Goal: Task Accomplishment & Management: Use online tool/utility

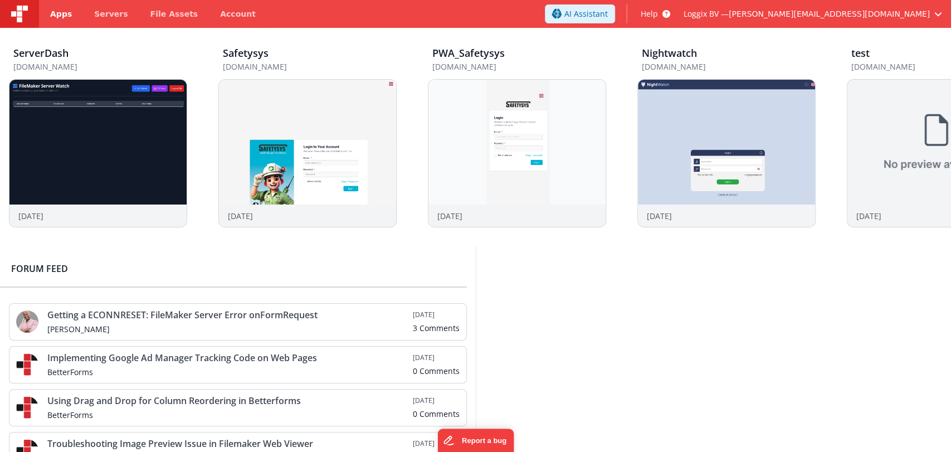
click at [55, 6] on link "Apps" at bounding box center [61, 14] width 44 height 28
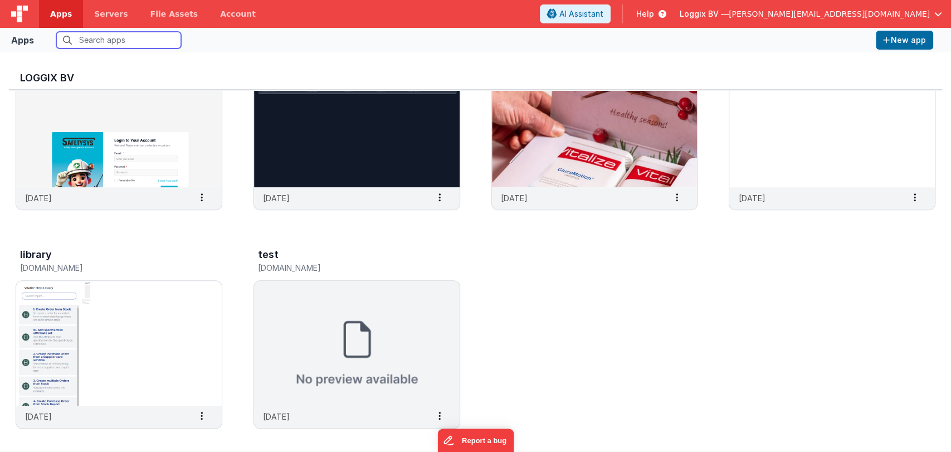
scroll to position [528, 0]
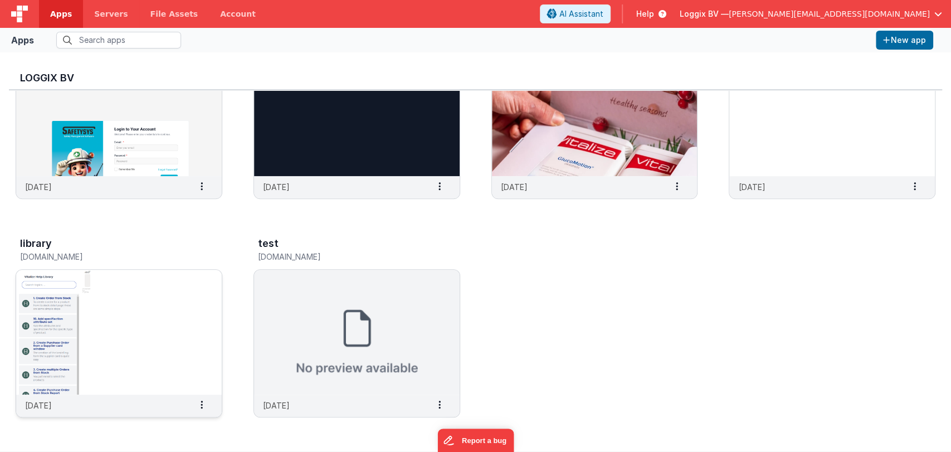
click at [152, 336] on img at bounding box center [119, 332] width 206 height 125
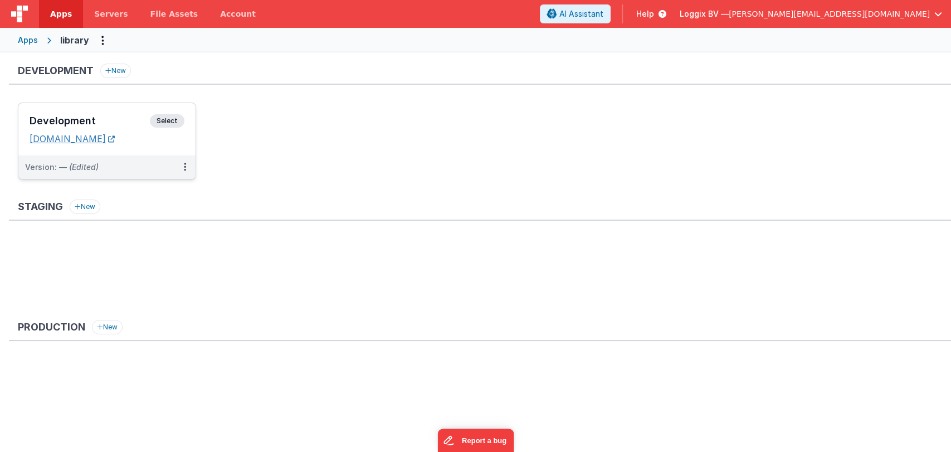
click at [111, 140] on link "[DOMAIN_NAME]" at bounding box center [72, 138] width 85 height 11
click at [25, 35] on div "Apps" at bounding box center [28, 40] width 20 height 11
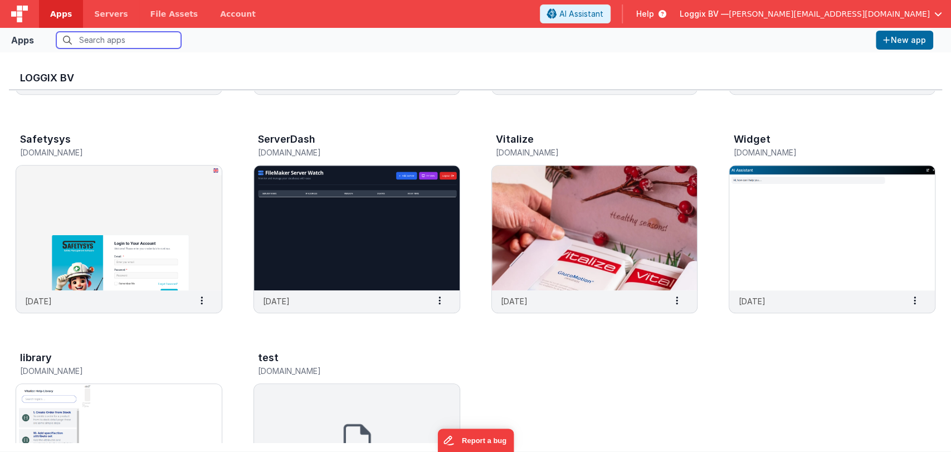
scroll to position [396, 0]
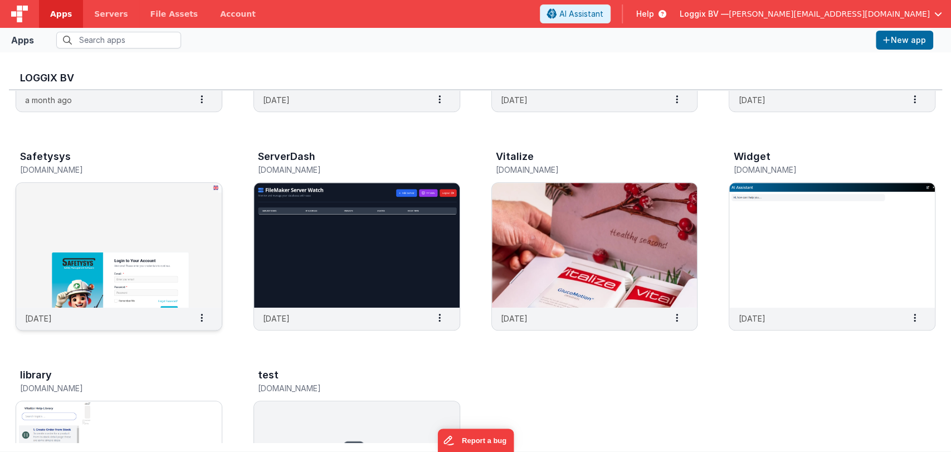
click at [179, 264] on img at bounding box center [119, 245] width 206 height 125
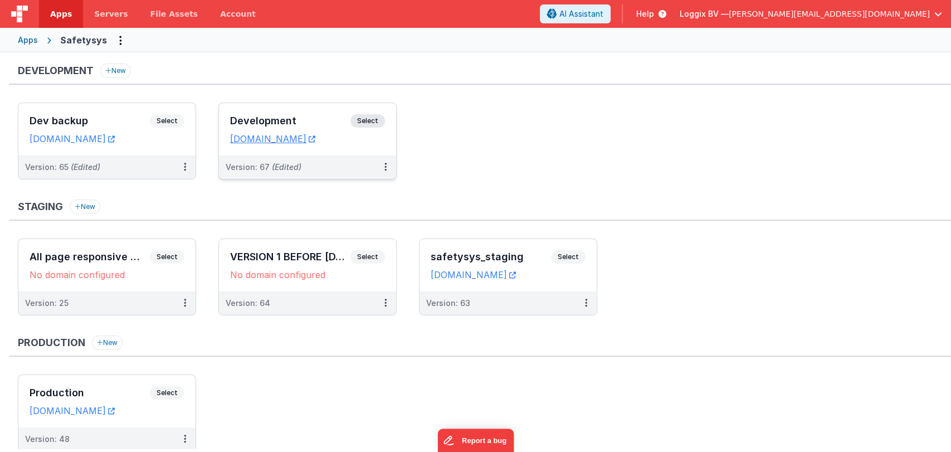
click at [282, 121] on h3 "Development" at bounding box center [290, 120] width 120 height 11
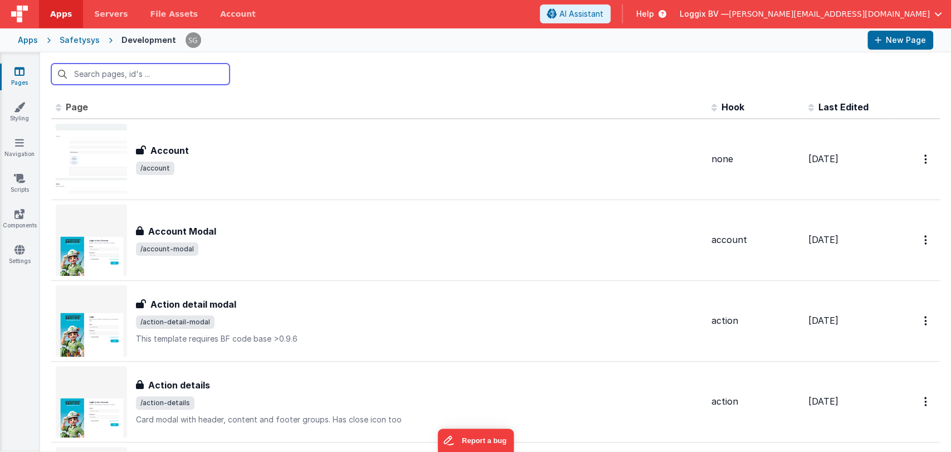
click at [151, 71] on input "text" at bounding box center [140, 74] width 178 height 21
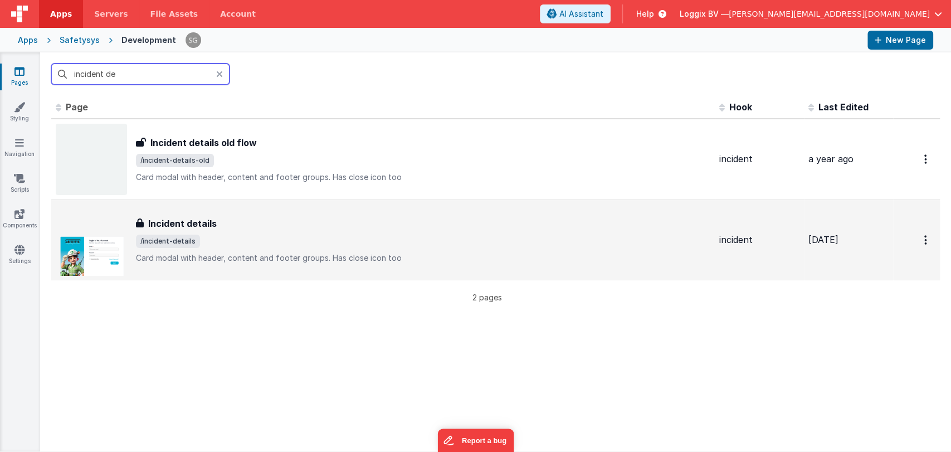
type input "incident de"
click at [303, 220] on div "Incident details" at bounding box center [423, 223] width 575 height 13
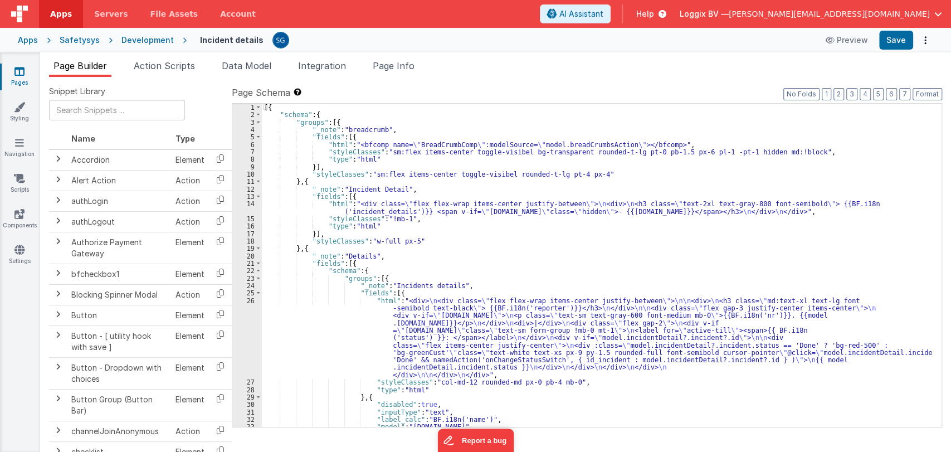
click at [471, 286] on div "[{ "schema" : { "groups" : [{ "_note" : "breadcrumb" , "fields" : [{ "html" : "…" at bounding box center [597, 273] width 670 height 338
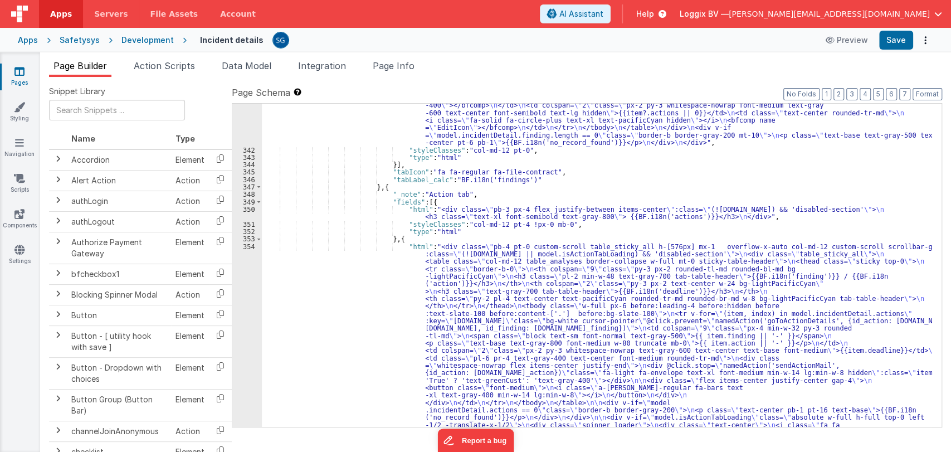
scroll to position [3990, 0]
click at [18, 66] on icon at bounding box center [19, 71] width 10 height 11
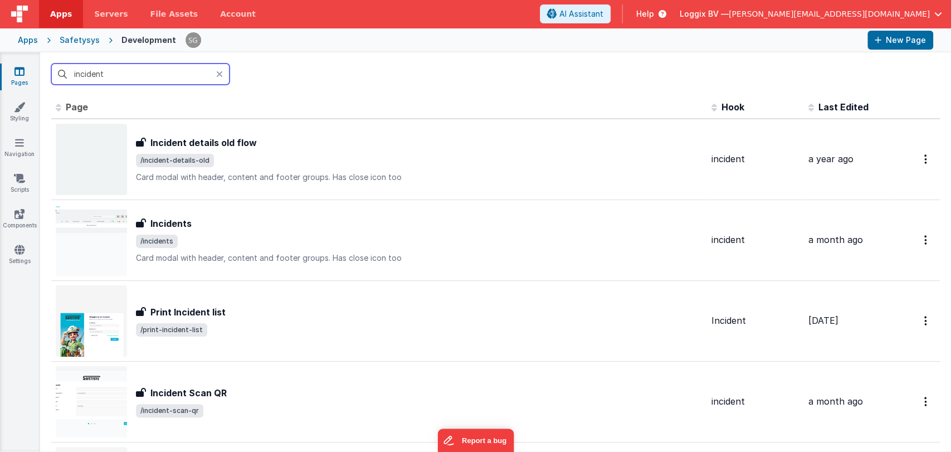
type input "incident"
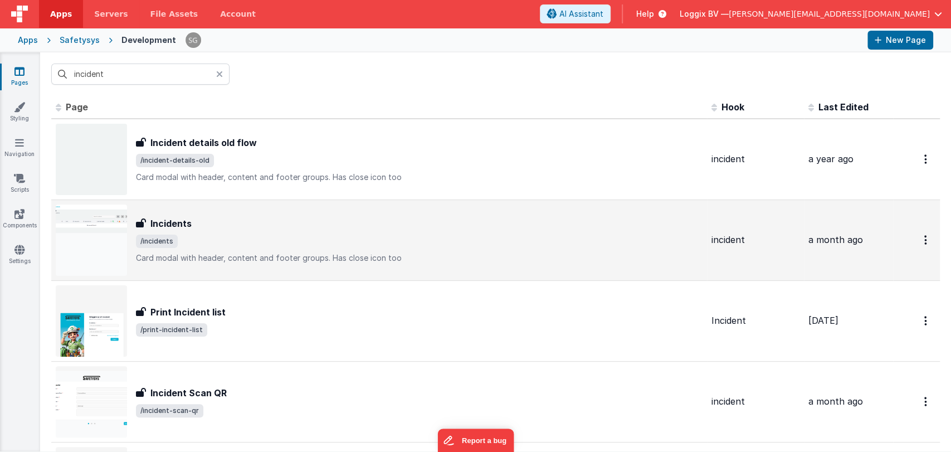
click at [169, 218] on h3 "Incidents" at bounding box center [170, 223] width 41 height 13
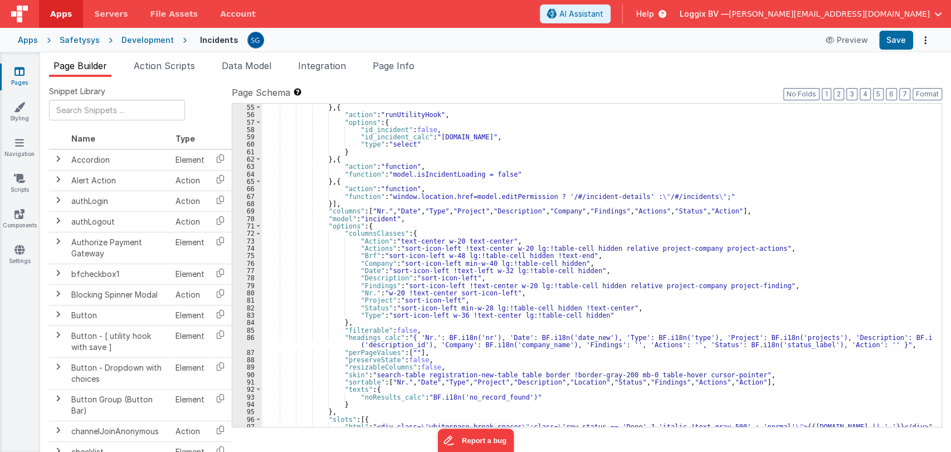
scroll to position [498, 0]
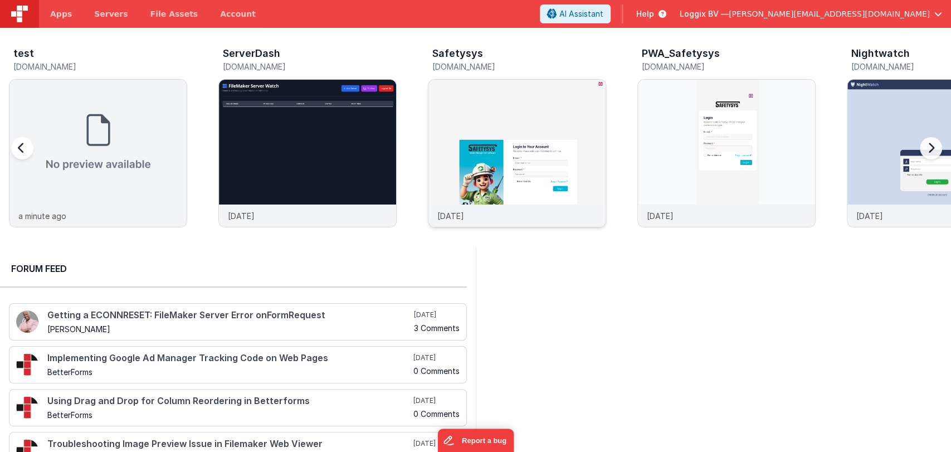
click at [508, 145] on img at bounding box center [517, 168] width 177 height 177
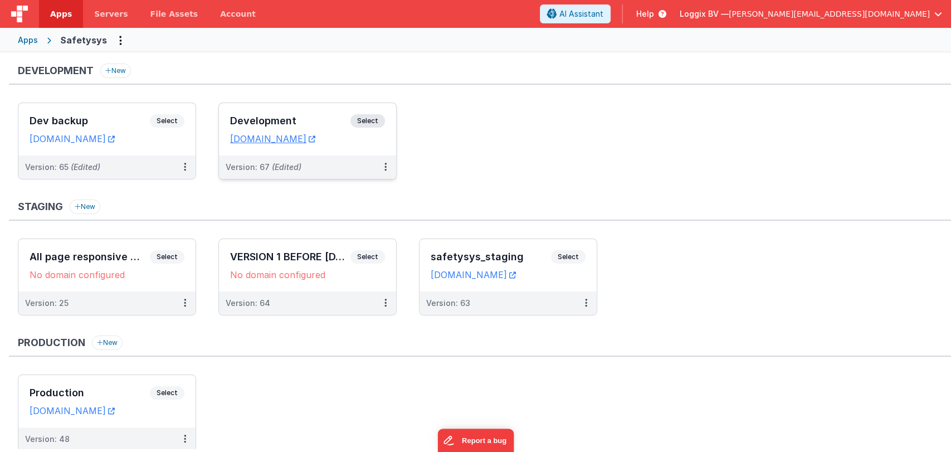
click at [314, 104] on div "Development Select URLs [DOMAIN_NAME]" at bounding box center [307, 129] width 177 height 52
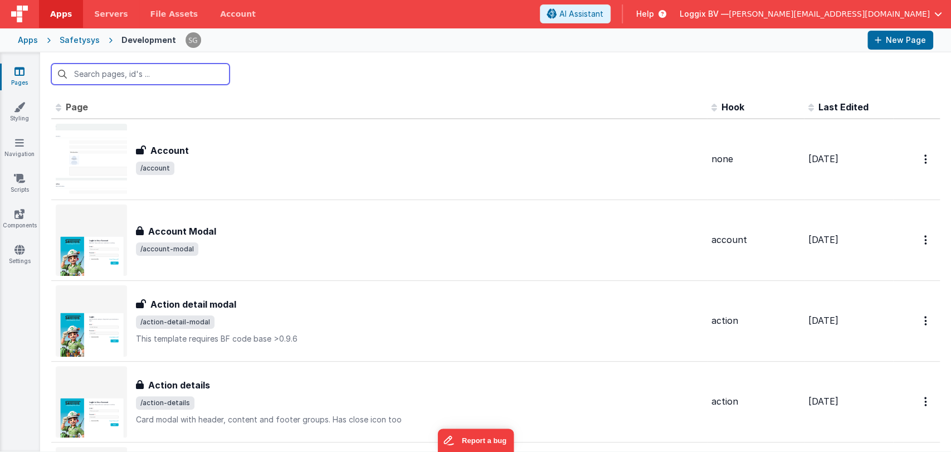
click at [149, 72] on input "text" at bounding box center [140, 74] width 178 height 21
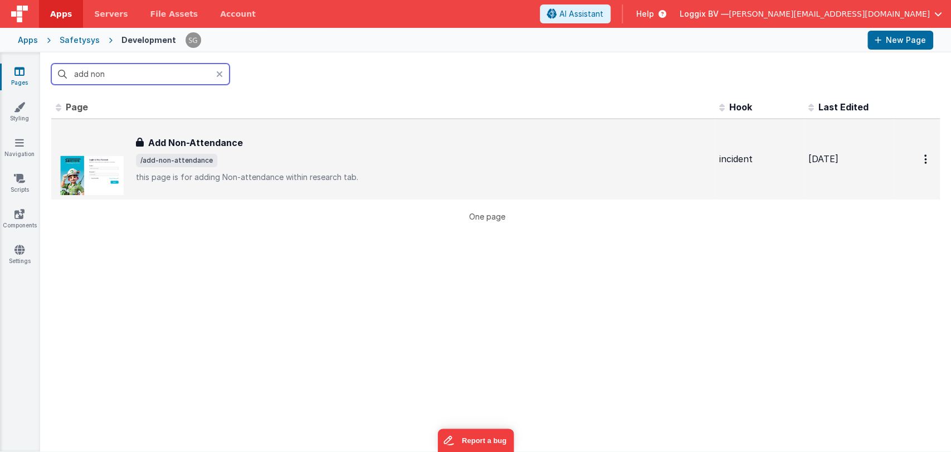
type input "add non"
click at [247, 139] on div "Add Non-Attendance" at bounding box center [423, 142] width 575 height 13
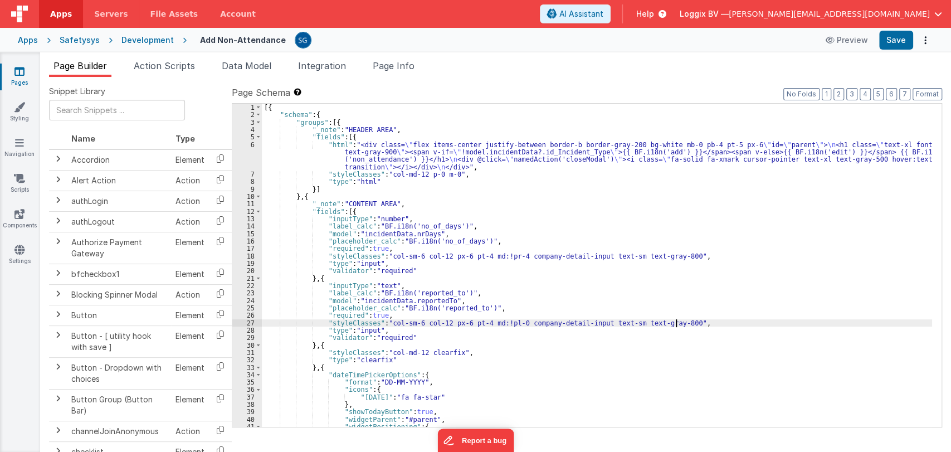
click at [680, 319] on div "[{ "schema" : { "groups" : [{ "_note" : "HEADER AREA" , "fields" : [{ "html" : …" at bounding box center [597, 273] width 670 height 338
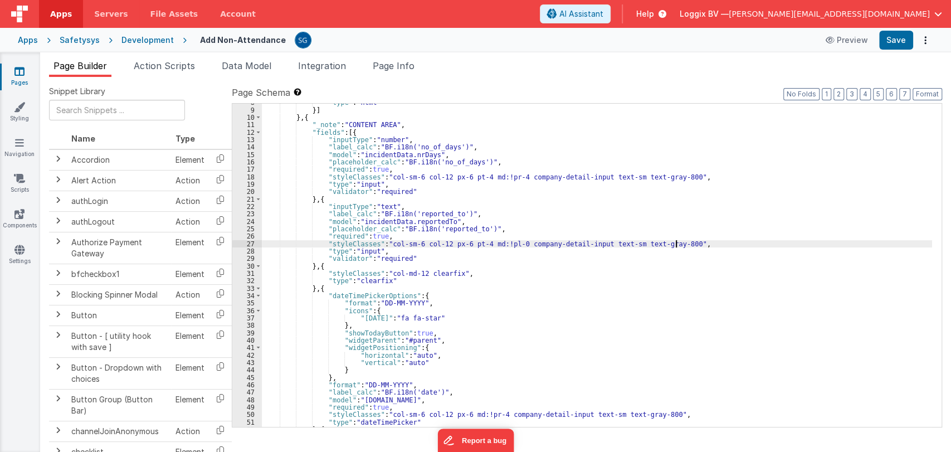
scroll to position [9, 0]
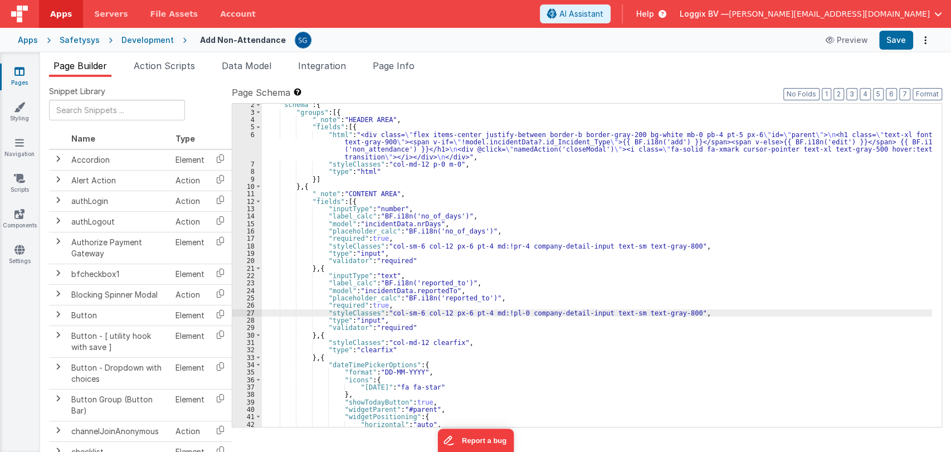
click at [386, 245] on div ""schema" : { "groups" : [{ "_note" : "HEADER AREA" , "fields" : [{ "html" : "<d…" at bounding box center [597, 270] width 670 height 338
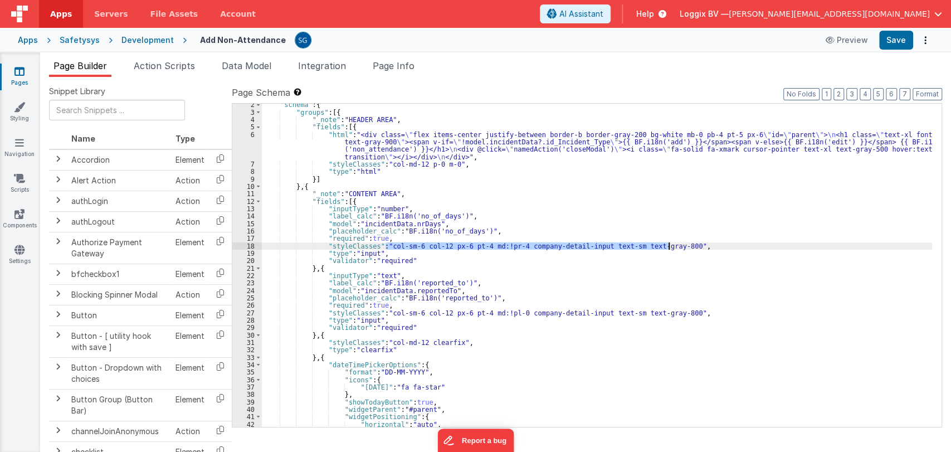
drag, startPoint x: 386, startPoint y: 245, endPoint x: 670, endPoint y: 244, distance: 284.2
click at [670, 244] on div ""schema" : { "groups" : [{ "_note" : "HEADER AREA" , "fields" : [{ "html" : "<d…" at bounding box center [597, 270] width 670 height 338
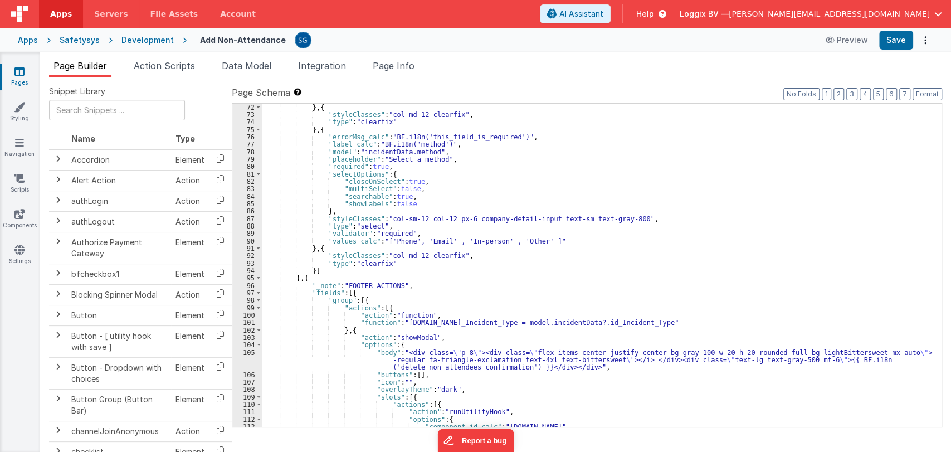
scroll to position [550, 0]
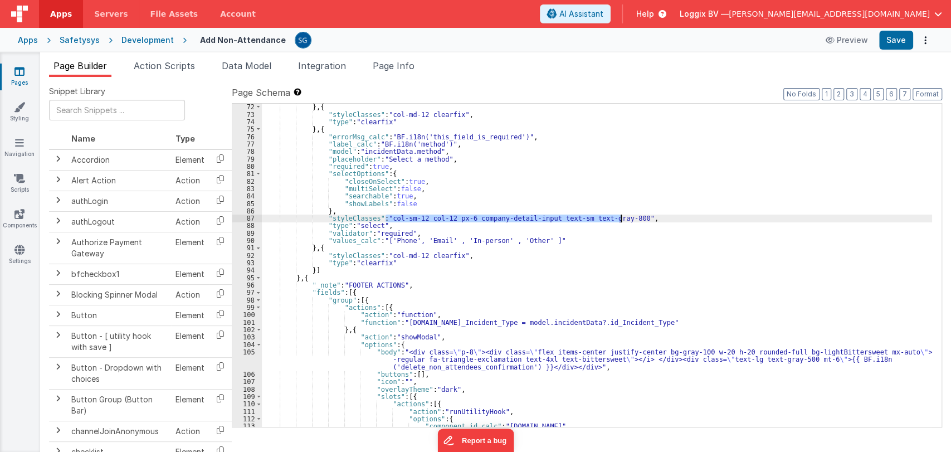
drag, startPoint x: 387, startPoint y: 217, endPoint x: 620, endPoint y: 217, distance: 233.5
click at [620, 217] on div "} , { "styleClasses" : "col-md-12 clearfix" , "type" : "clearfix" } , { "errorM…" at bounding box center [597, 272] width 670 height 338
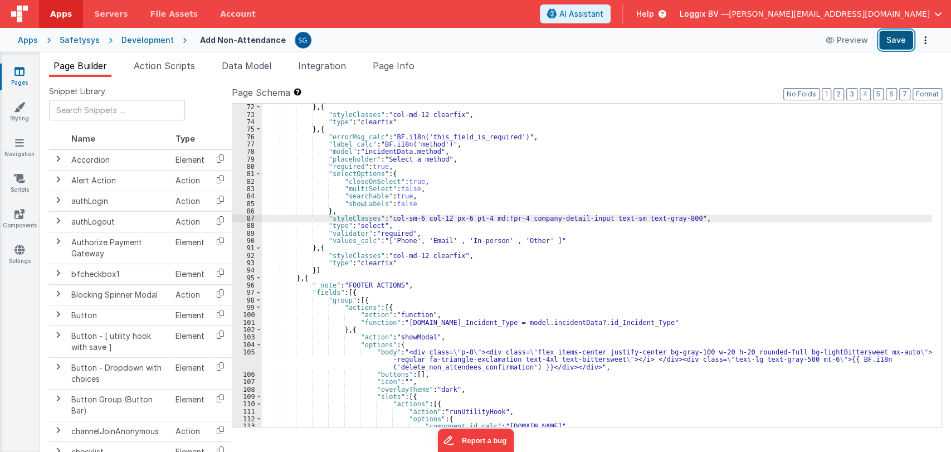
click at [906, 48] on button "Save" at bounding box center [896, 40] width 34 height 19
click at [475, 216] on div "} , { "styleClasses" : "col-md-12 clearfix" , "type" : "clearfix" } , { "errorM…" at bounding box center [597, 272] width 670 height 338
click at [477, 217] on div "} , { "styleClasses" : "col-md-12 clearfix" , "type" : "clearfix" } , { "errorM…" at bounding box center [597, 272] width 670 height 338
click at [897, 43] on button "Save" at bounding box center [896, 40] width 34 height 19
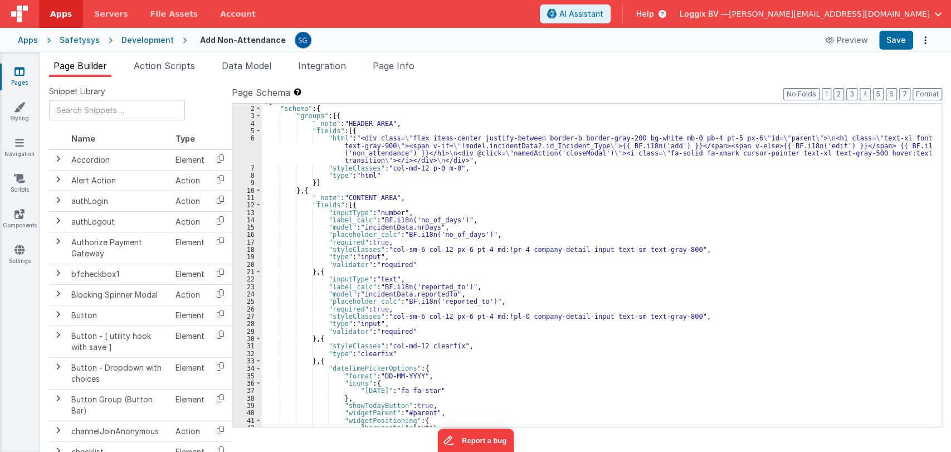
scroll to position [6, 0]
click at [419, 266] on div "[{ "schema" : { "groups" : [{ "_note" : "HEADER AREA" , "fields" : [{ "html" : …" at bounding box center [597, 267] width 670 height 338
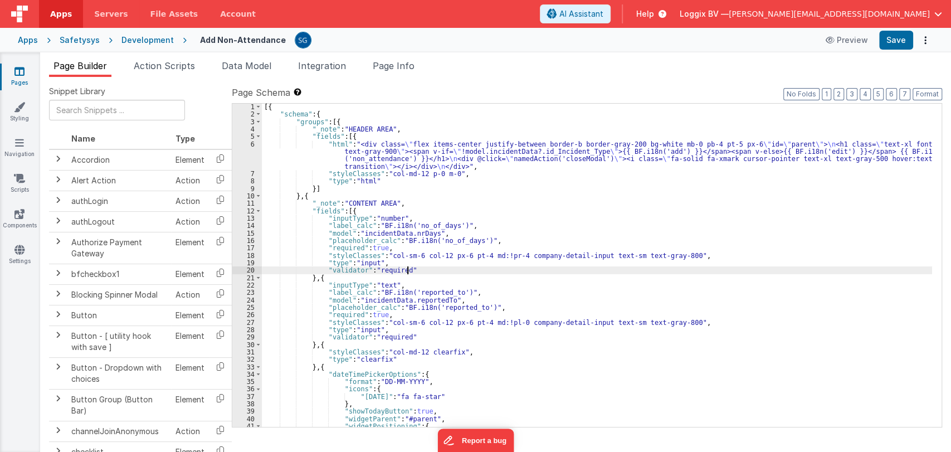
scroll to position [0, 0]
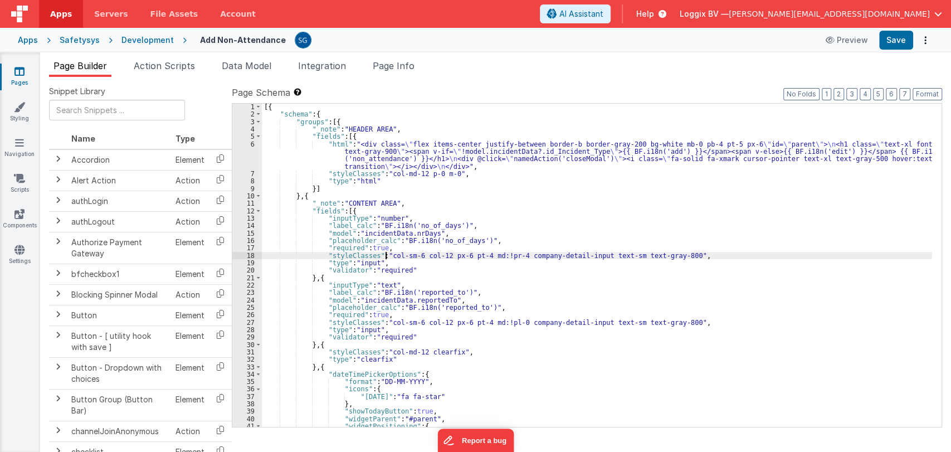
click at [385, 254] on div "[{ "schema" : { "groups" : [{ "_note" : "HEADER AREA" , "fields" : [{ "html" : …" at bounding box center [597, 272] width 670 height 338
drag, startPoint x: 385, startPoint y: 254, endPoint x: 590, endPoint y: 258, distance: 205.7
click at [544, 257] on div "[{ "schema" : { "groups" : [{ "_note" : "HEADER AREA" , "fields" : [{ "html" : …" at bounding box center [597, 272] width 670 height 338
drag, startPoint x: 590, startPoint y: 258, endPoint x: 659, endPoint y: 255, distance: 69.2
click at [620, 260] on div "[{ "schema" : { "groups" : [{ "_note" : "HEADER AREA" , "fields" : [{ "html" : …" at bounding box center [597, 272] width 670 height 338
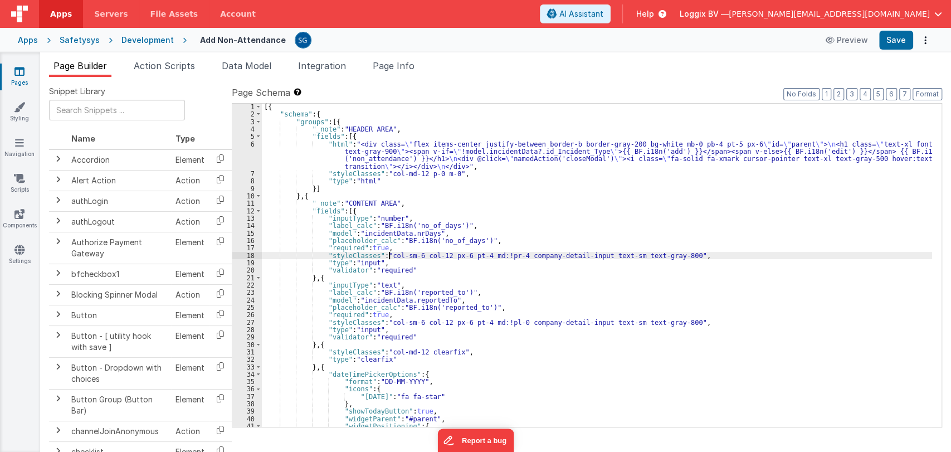
click at [387, 253] on div "[{ "schema" : { "groups" : [{ "_note" : "HEADER AREA" , "fields" : [{ "html" : …" at bounding box center [597, 272] width 670 height 338
click at [379, 265] on div "[{ "schema" : { "groups" : [{ "_note" : "HEADER AREA" , "fields" : [{ "html" : …" at bounding box center [597, 272] width 670 height 338
click at [384, 258] on div "[{ "schema" : { "groups" : [{ "_note" : "HEADER AREA" , "fields" : [{ "html" : …" at bounding box center [597, 272] width 670 height 338
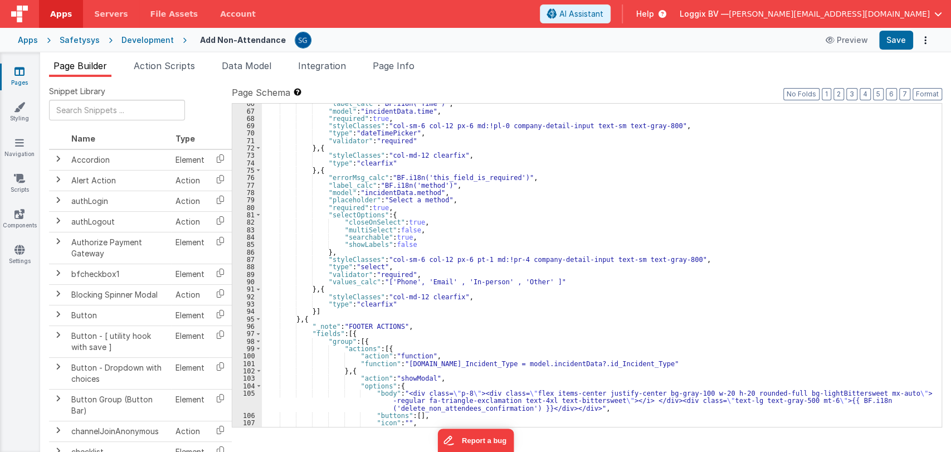
scroll to position [509, 0]
click at [310, 311] on div ""label_calc" : "BF.i18n('Time')" , "model" : "incidentData.time" , "required" :…" at bounding box center [597, 269] width 670 height 338
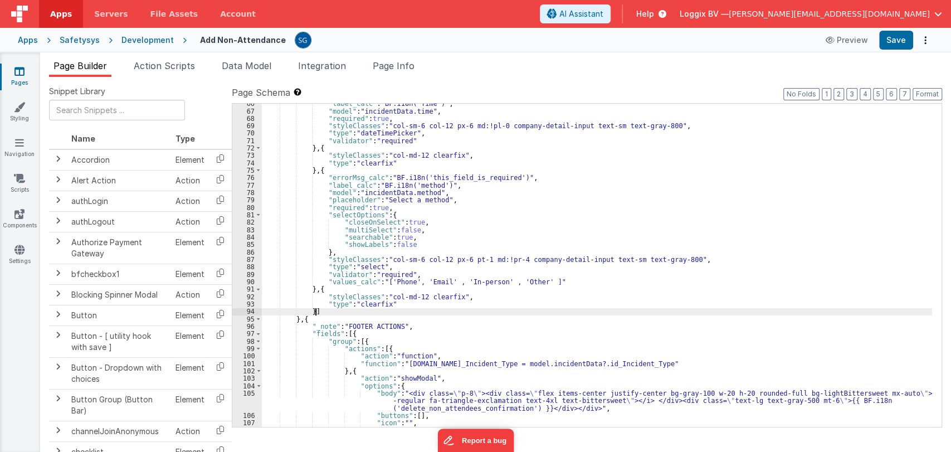
click at [317, 309] on div ""label_calc" : "BF.i18n('Time')" , "model" : "incidentData.time" , "required" :…" at bounding box center [597, 269] width 670 height 338
click at [312, 310] on div ""label_calc" : "BF.i18n('Time')" , "model" : "incidentData.time" , "required" :…" at bounding box center [597, 269] width 670 height 338
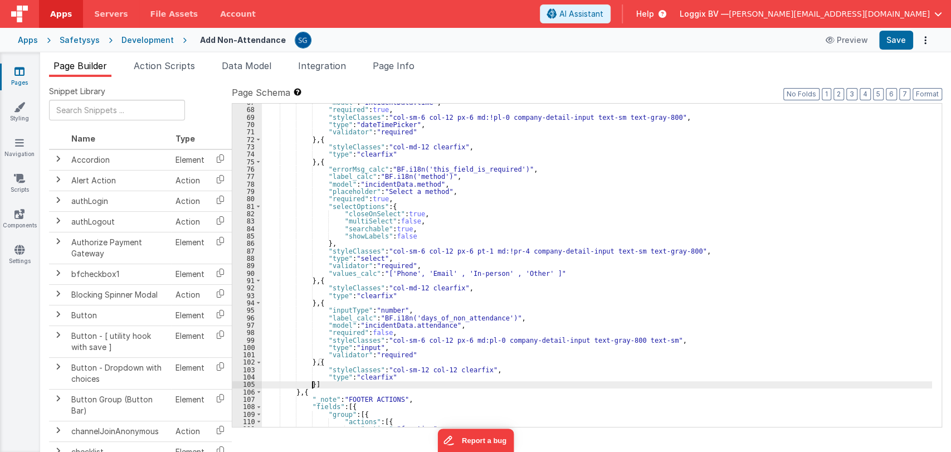
scroll to position [517, 0]
click at [464, 251] on div ""model" : "incidentData.time" , "required" : true , "styleClasses" : "col-sm-6 …" at bounding box center [597, 268] width 670 height 338
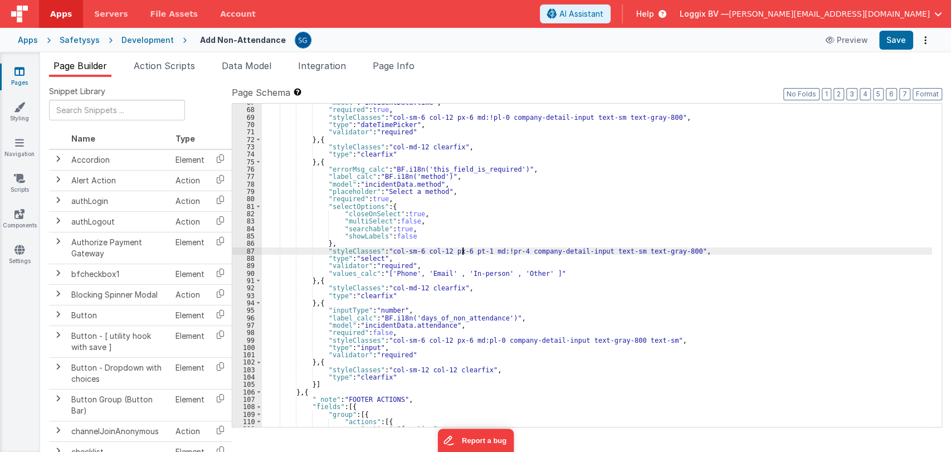
click at [464, 251] on div ""model" : "incidentData.time" , "required" : true , "styleClasses" : "col-sm-6 …" at bounding box center [597, 268] width 670 height 338
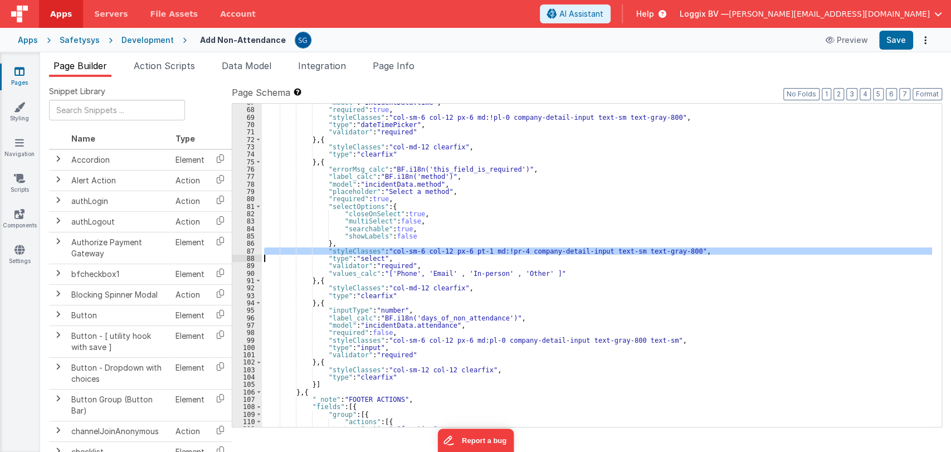
click at [437, 257] on div ""model" : "incidentData.time" , "required" : true , "styleClasses" : "col-sm-6 …" at bounding box center [597, 268] width 670 height 338
drag, startPoint x: 386, startPoint y: 250, endPoint x: 669, endPoint y: 250, distance: 283.1
click at [669, 250] on div ""model" : "incidentData.time" , "required" : true , "styleClasses" : "col-sm-6 …" at bounding box center [597, 268] width 670 height 338
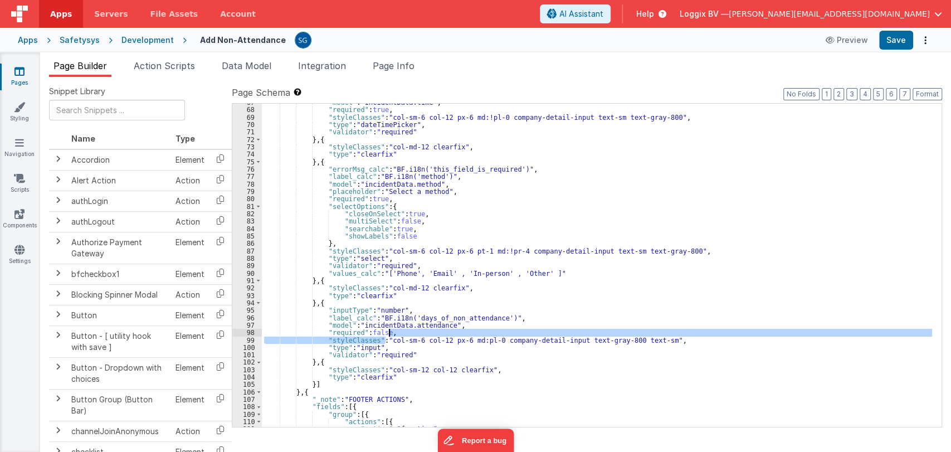
drag, startPoint x: 385, startPoint y: 341, endPoint x: 597, endPoint y: 343, distance: 212.9
click at [592, 343] on div ""model" : "incidentData.time" , "required" : true , "styleClasses" : "col-sm-6 …" at bounding box center [597, 268] width 670 height 338
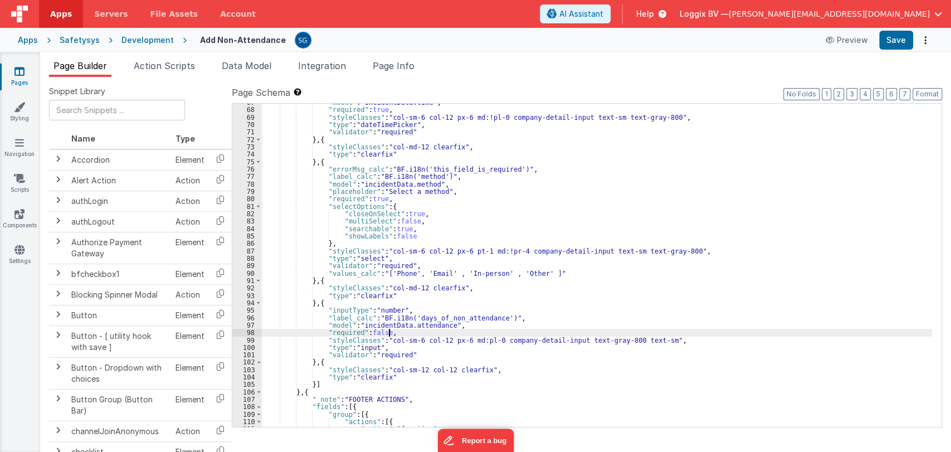
click at [387, 339] on div ""model" : "incidentData.time" , "required" : true , "styleClasses" : "col-sm-6 …" at bounding box center [597, 268] width 670 height 338
drag, startPoint x: 386, startPoint y: 339, endPoint x: 648, endPoint y: 341, distance: 262.5
click at [648, 341] on div ""model" : "incidentData.time" , "required" : true , "styleClasses" : "col-sm-6 …" at bounding box center [597, 268] width 670 height 338
click at [898, 38] on button "Save" at bounding box center [896, 40] width 34 height 19
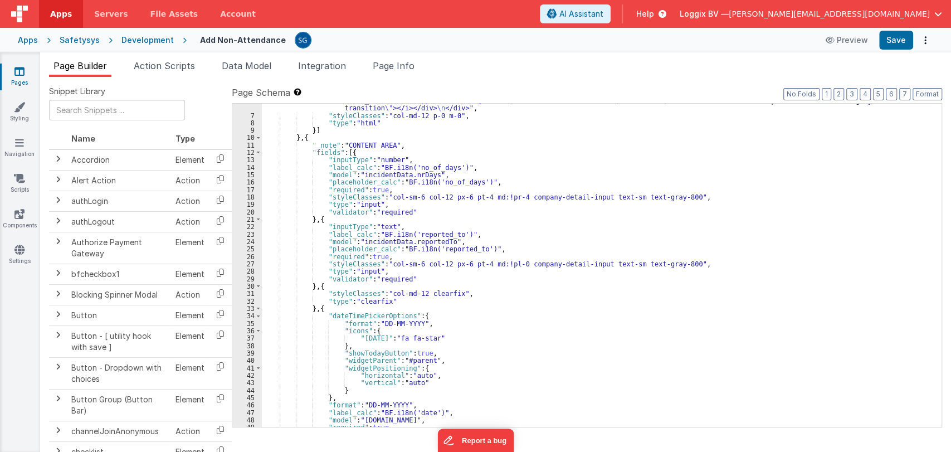
scroll to position [0, 0]
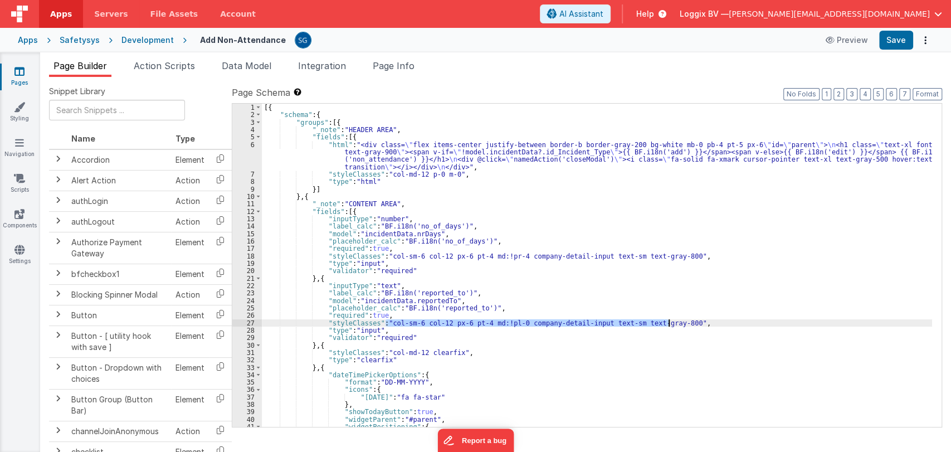
drag, startPoint x: 385, startPoint y: 320, endPoint x: 667, endPoint y: 320, distance: 282.0
click at [667, 320] on div "[{ "schema" : { "groups" : [{ "_note" : "HEADER AREA" , "fields" : [{ "html" : …" at bounding box center [597, 273] width 670 height 338
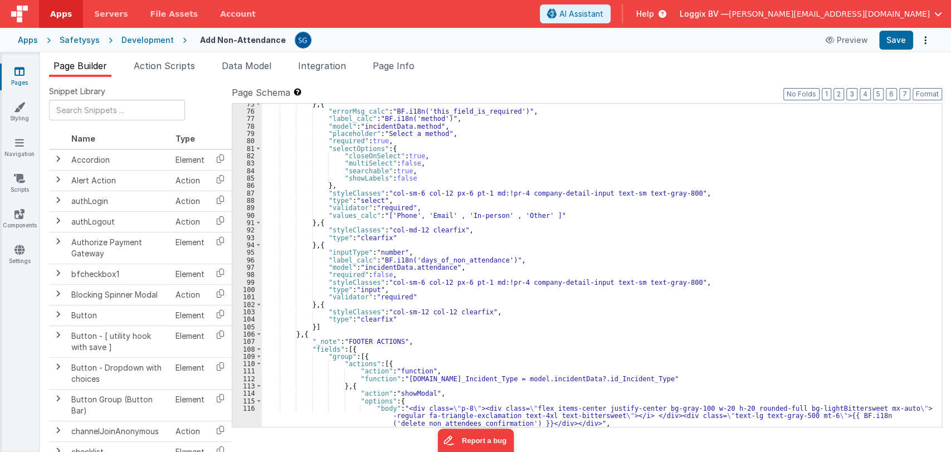
scroll to position [576, 0]
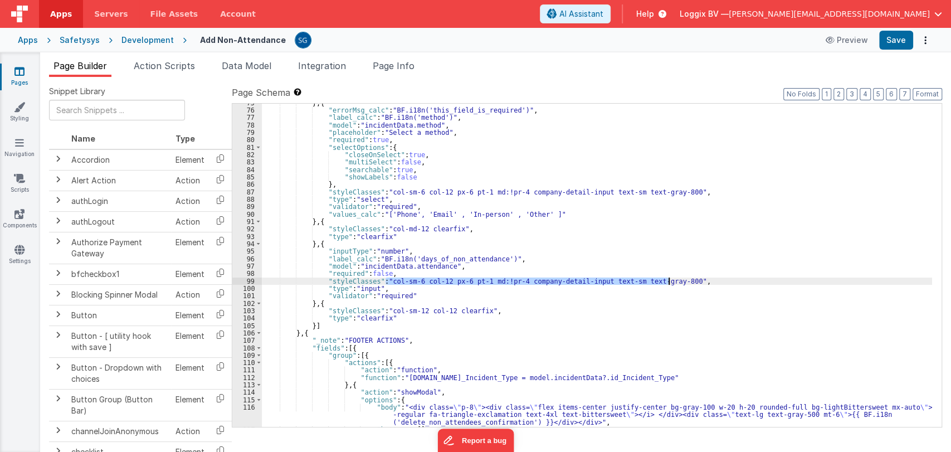
drag, startPoint x: 384, startPoint y: 282, endPoint x: 668, endPoint y: 281, distance: 284.2
click at [668, 281] on div "} , { "errorMsg_calc" : "BF.i18n('this_field_is_required')" , "label_calc" : "B…" at bounding box center [597, 268] width 670 height 338
click at [890, 46] on button "Save" at bounding box center [896, 40] width 34 height 19
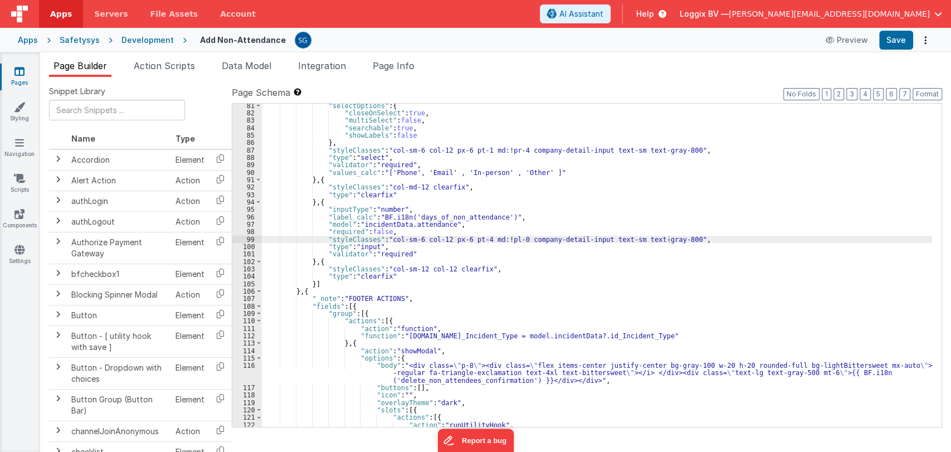
scroll to position [617, 0]
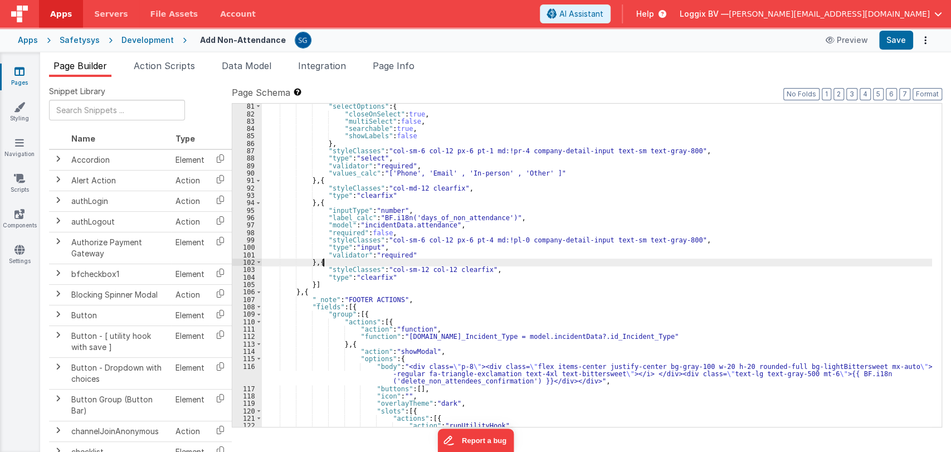
click at [515, 264] on div ""selectOptions" : { "closeOnSelect" : true , "multiSelect" : false , "searchabl…" at bounding box center [597, 272] width 670 height 338
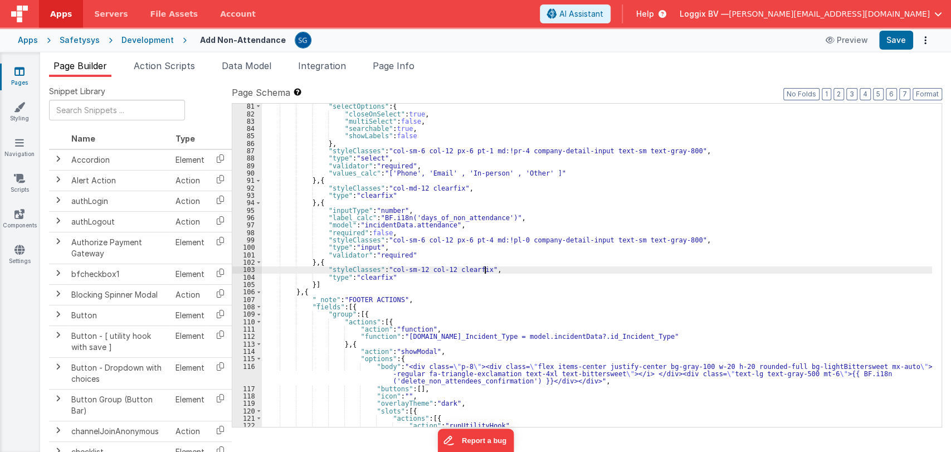
click at [503, 266] on div ""selectOptions" : { "closeOnSelect" : true , "multiSelect" : false , "searchabl…" at bounding box center [597, 272] width 670 height 338
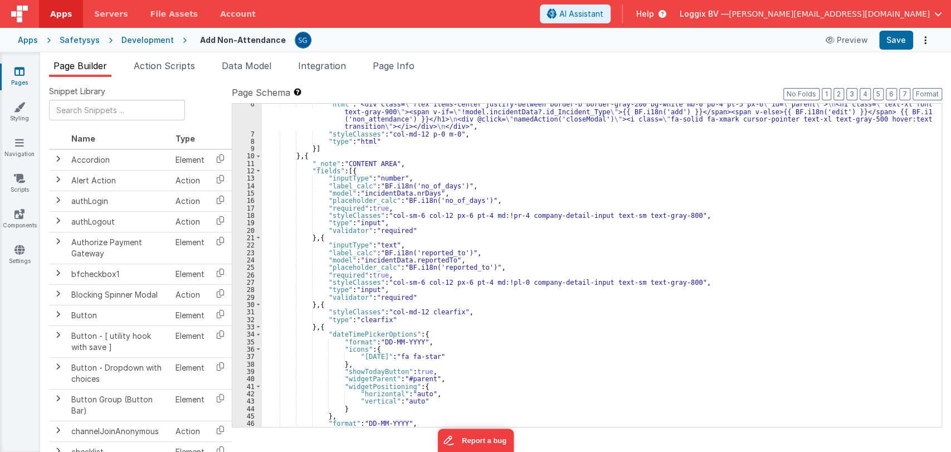
scroll to position [0, 0]
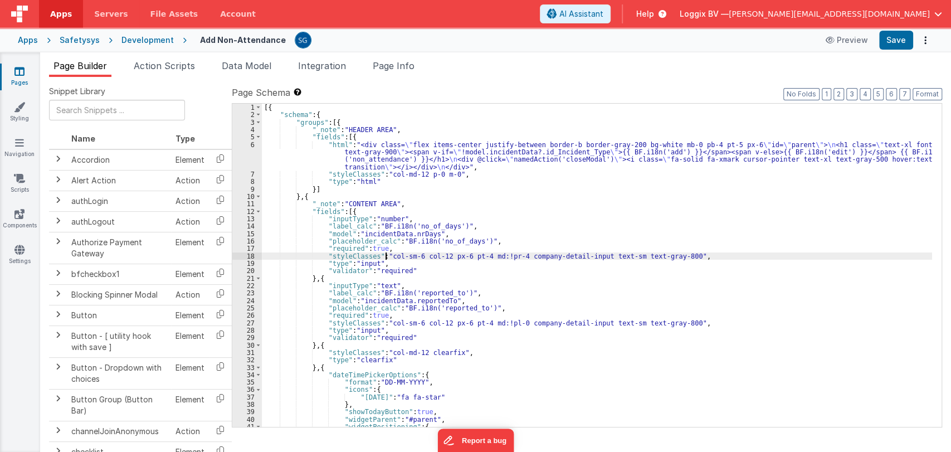
click at [385, 255] on div "[{ "schema" : { "groups" : [{ "_note" : "HEADER AREA" , "fields" : [{ "html" : …" at bounding box center [597, 273] width 670 height 338
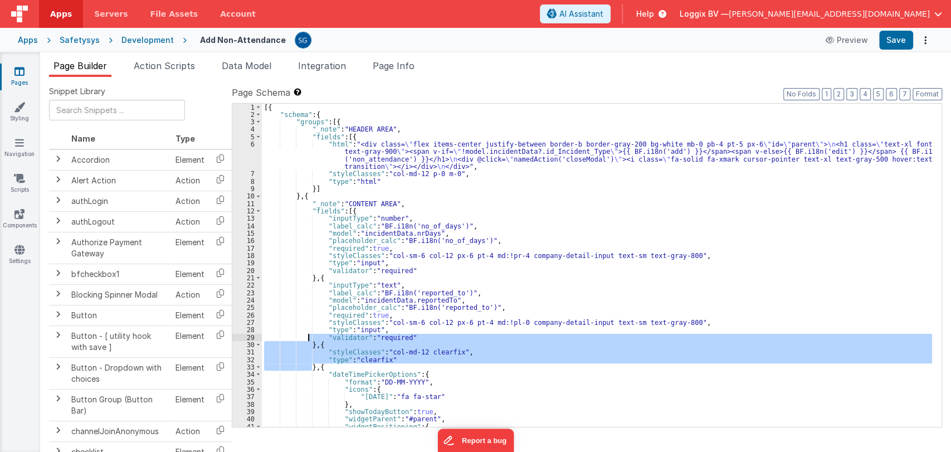
drag, startPoint x: 312, startPoint y: 366, endPoint x: 309, endPoint y: 340, distance: 26.4
click at [309, 340] on div "[{ "schema" : { "groups" : [{ "_note" : "HEADER AREA" , "fields" : [{ "html" : …" at bounding box center [597, 273] width 670 height 338
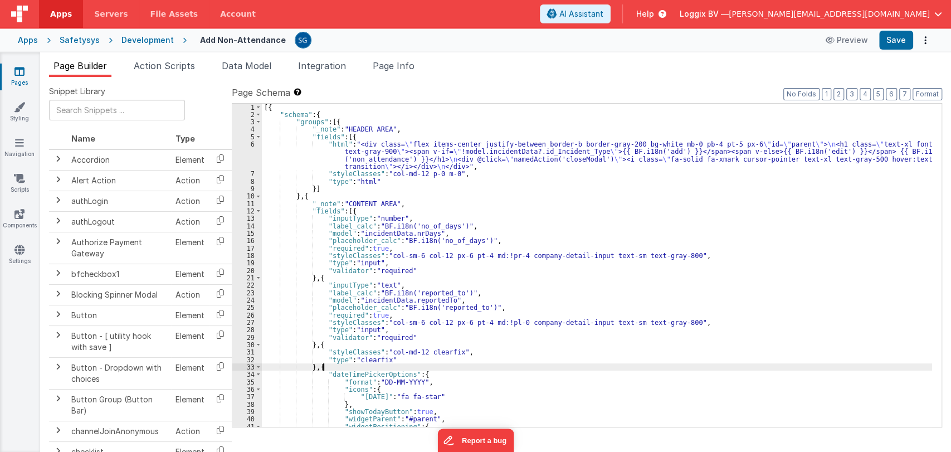
click at [407, 366] on div "[{ "schema" : { "groups" : [{ "_note" : "HEADER AREA" , "fields" : [{ "html" : …" at bounding box center [597, 273] width 670 height 338
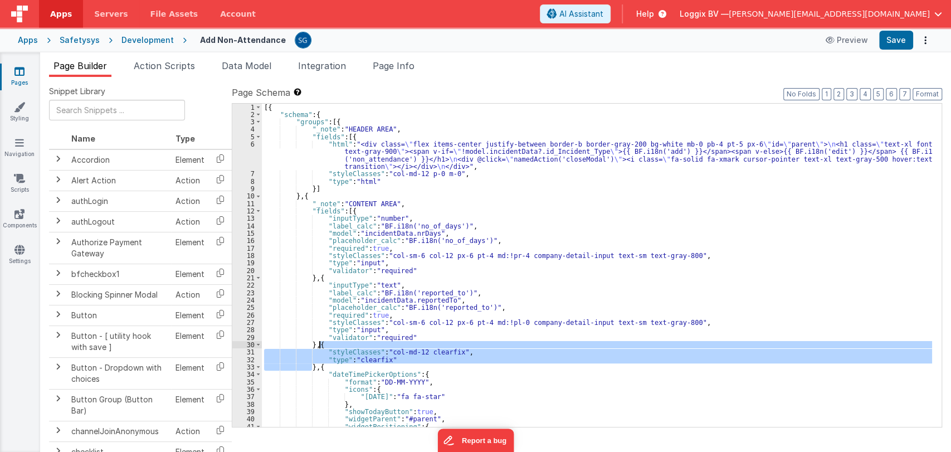
drag, startPoint x: 311, startPoint y: 368, endPoint x: 319, endPoint y: 345, distance: 24.3
click at [319, 345] on div "[{ "schema" : { "groups" : [{ "_note" : "HEADER AREA" , "fields" : [{ "html" : …" at bounding box center [597, 273] width 670 height 338
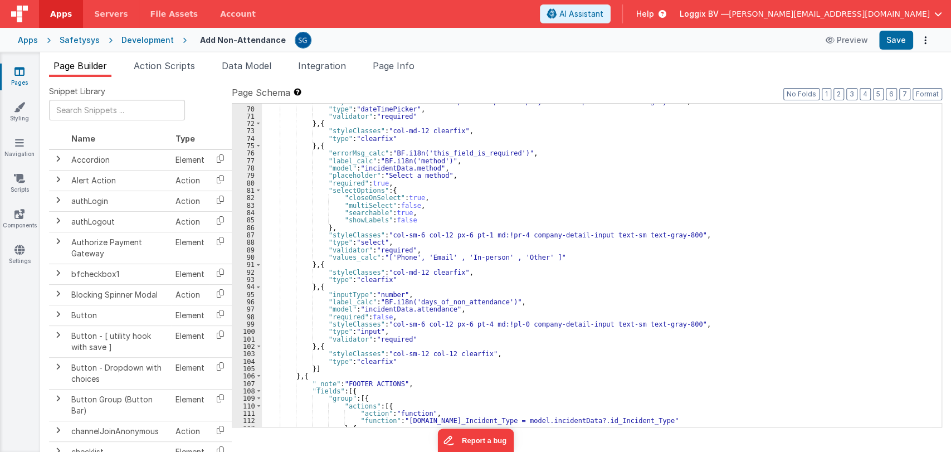
scroll to position [533, 0]
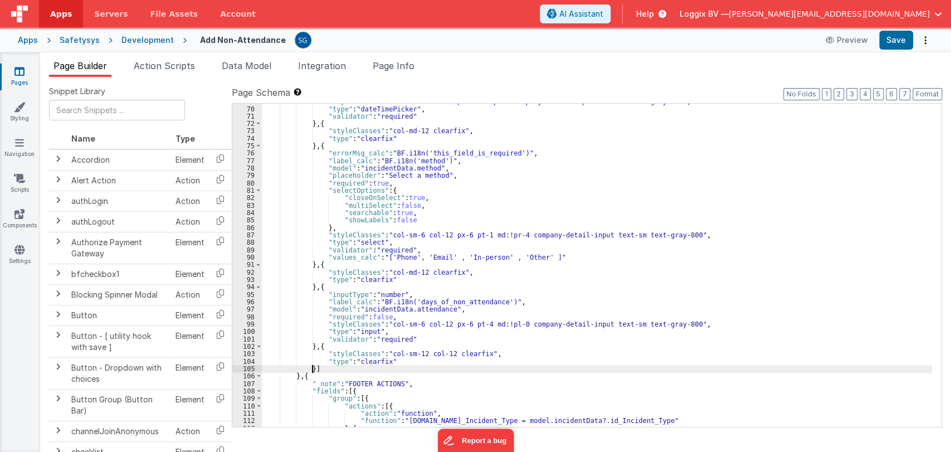
click at [312, 364] on div ""styleClasses" : "col-sm-6 col-12 px-6 md:!pl-0 company-detail-input text-sm te…" at bounding box center [597, 267] width 670 height 338
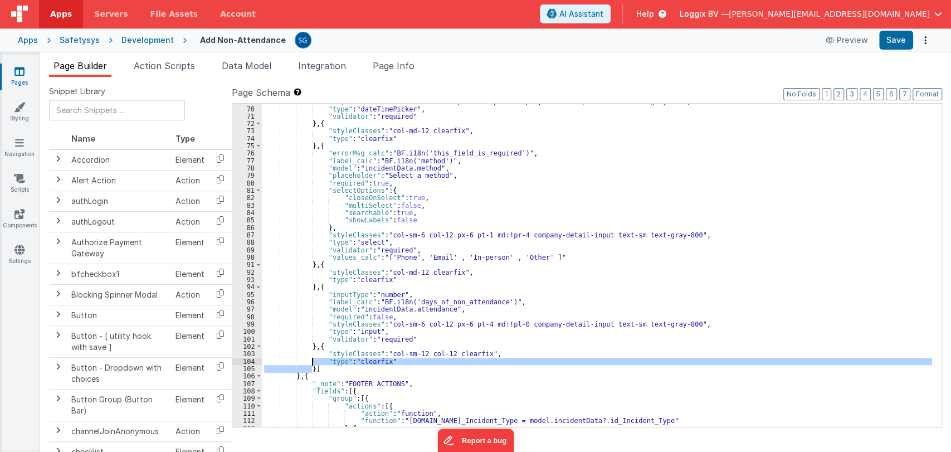
drag, startPoint x: 312, startPoint y: 364, endPoint x: 316, endPoint y: 357, distance: 8.0
click at [312, 362] on div ""styleClasses" : "col-sm-6 col-12 px-6 md:!pl-0 company-detail-input text-sm te…" at bounding box center [597, 265] width 670 height 323
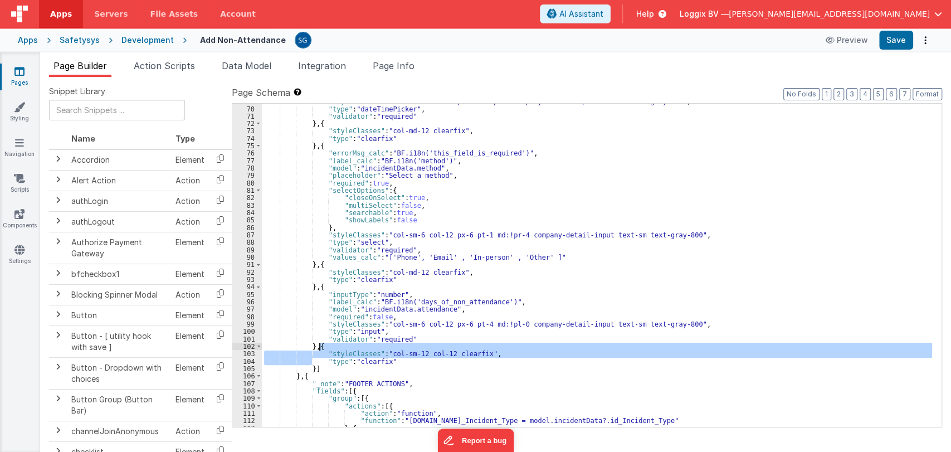
drag, startPoint x: 316, startPoint y: 357, endPoint x: 320, endPoint y: 347, distance: 11.3
click at [320, 347] on div ""styleClasses" : "col-sm-6 col-12 px-6 md:!pl-0 company-detail-input text-sm te…" at bounding box center [597, 267] width 670 height 338
click at [320, 347] on div ""styleClasses" : "col-sm-6 col-12 px-6 md:!pl-0 company-detail-input text-sm te…" at bounding box center [597, 265] width 670 height 323
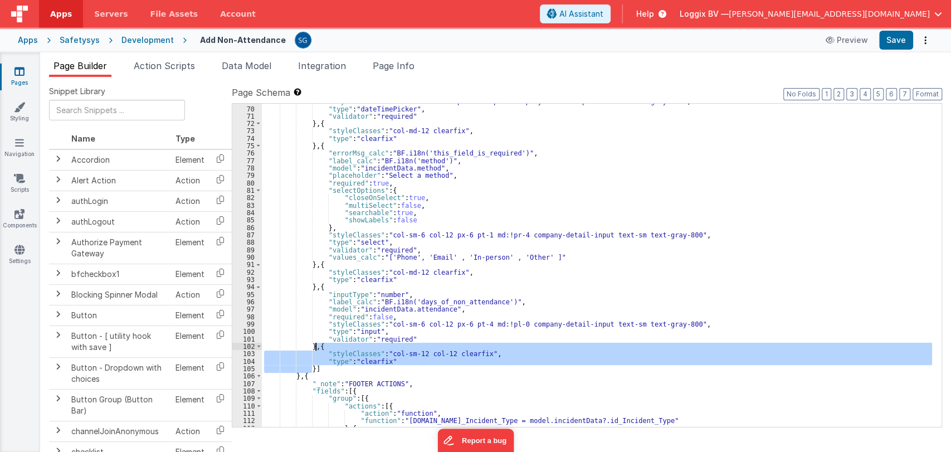
drag, startPoint x: 312, startPoint y: 366, endPoint x: 317, endPoint y: 348, distance: 18.4
click at [317, 348] on div ""styleClasses" : "col-sm-6 col-12 px-6 md:!pl-0 company-detail-input text-sm te…" at bounding box center [597, 267] width 670 height 338
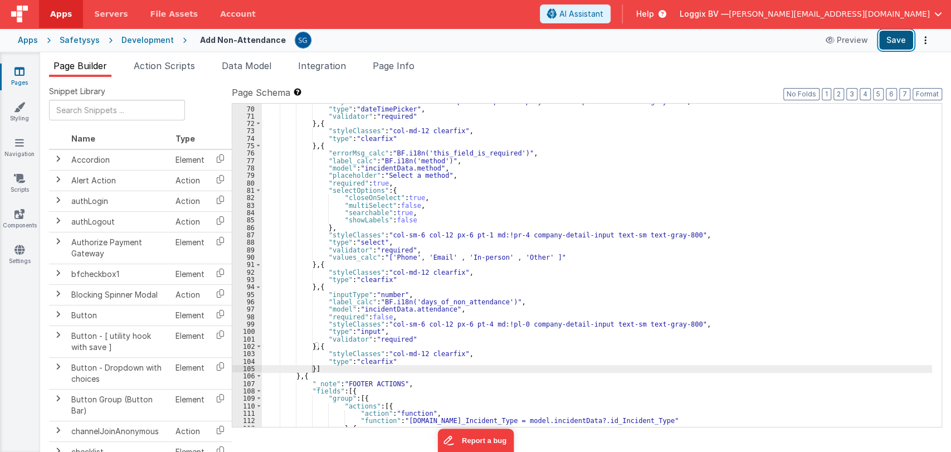
click at [894, 41] on button "Save" at bounding box center [896, 40] width 34 height 19
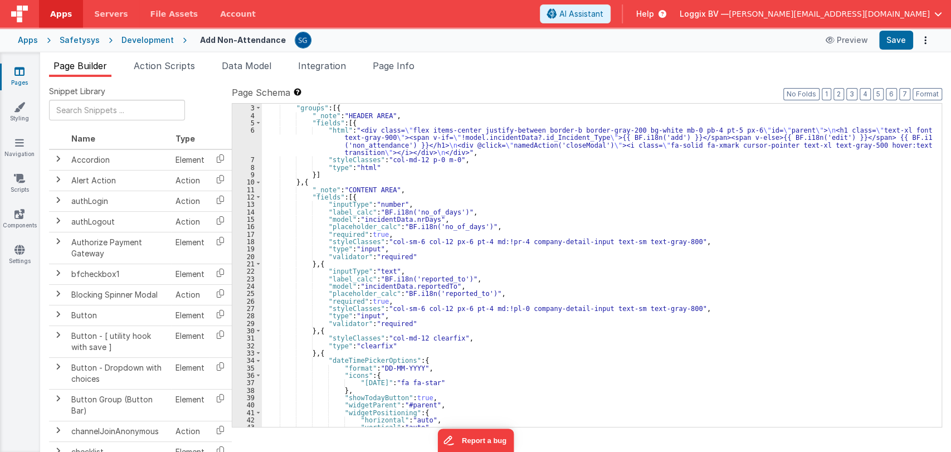
scroll to position [14, 0]
click at [312, 354] on div ""schema" : { "groups" : [{ "_note" : "HEADER AREA" , "fields" : [{ "html" : "<d…" at bounding box center [597, 266] width 670 height 338
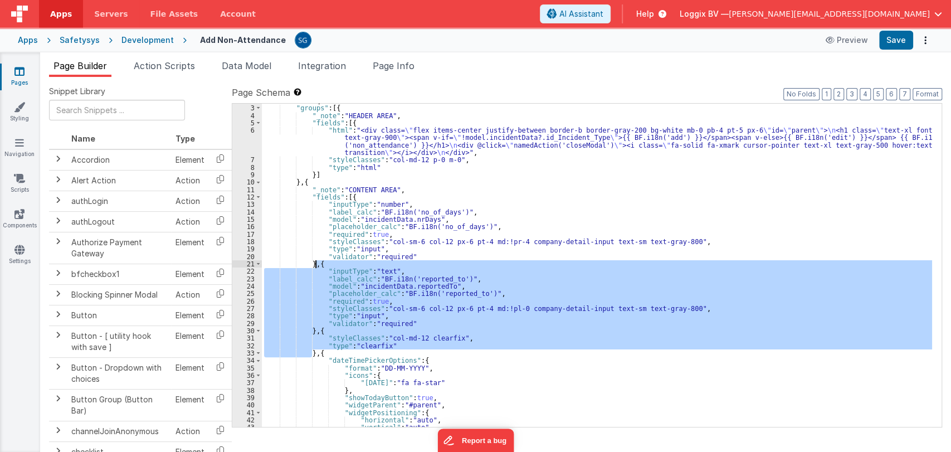
drag, startPoint x: 312, startPoint y: 354, endPoint x: 315, endPoint y: 264, distance: 89.8
click at [315, 264] on div ""schema" : { "groups" : [{ "_note" : "HEADER AREA" , "fields" : [{ "html" : "<d…" at bounding box center [597, 266] width 670 height 338
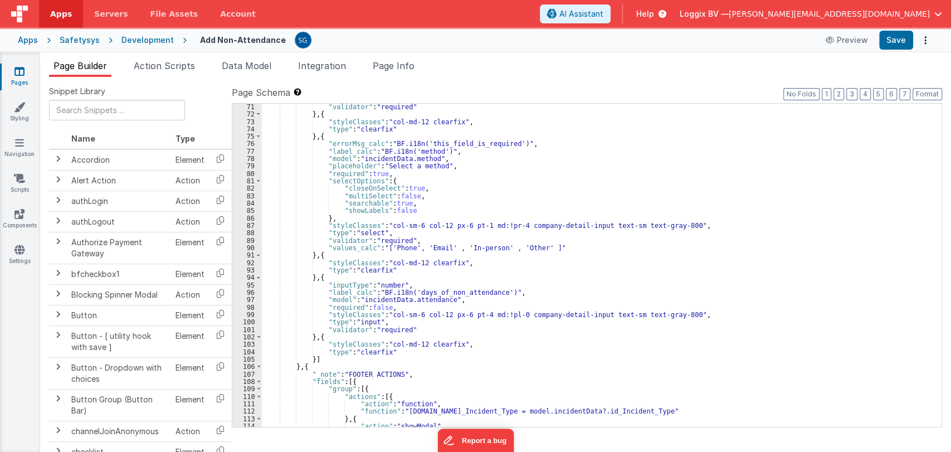
scroll to position [543, 0]
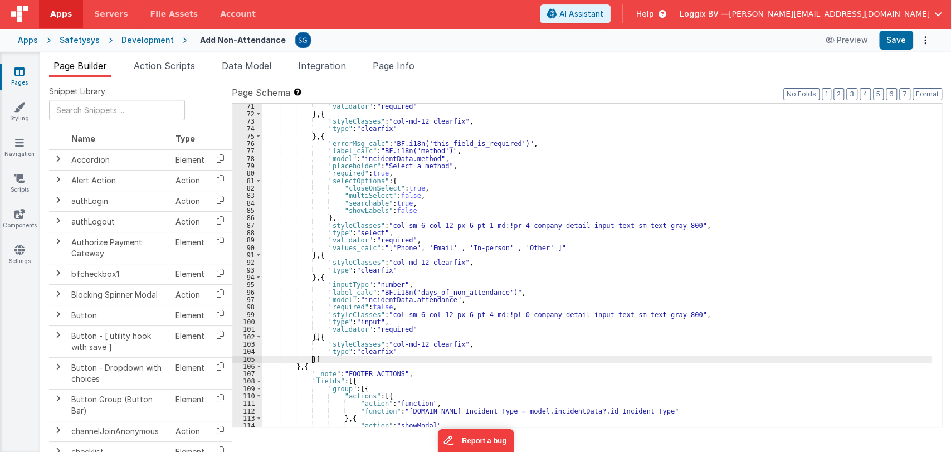
click at [313, 357] on div ""validator" : "required" } , { "styleClasses" : "col-md-12 clearfix" , "type" :…" at bounding box center [597, 272] width 670 height 338
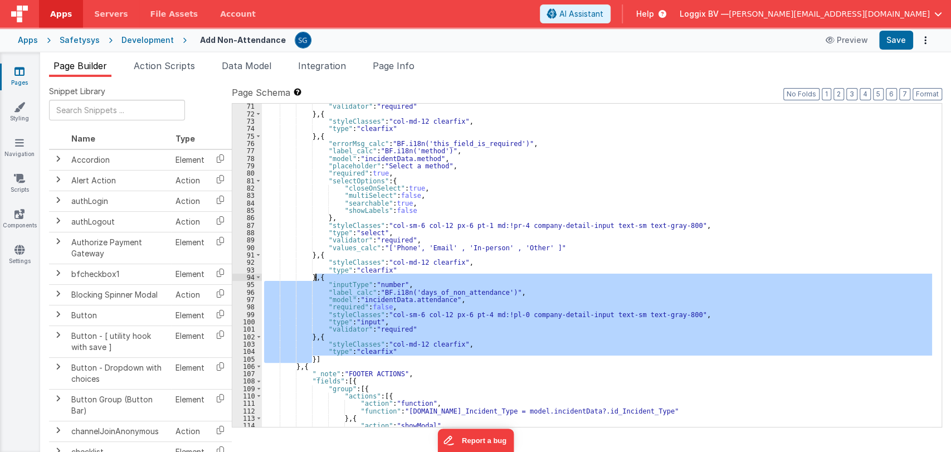
drag, startPoint x: 313, startPoint y: 358, endPoint x: 317, endPoint y: 279, distance: 79.2
click at [317, 279] on div ""validator" : "required" } , { "styleClasses" : "col-md-12 clearfix" , "type" :…" at bounding box center [597, 272] width 670 height 338
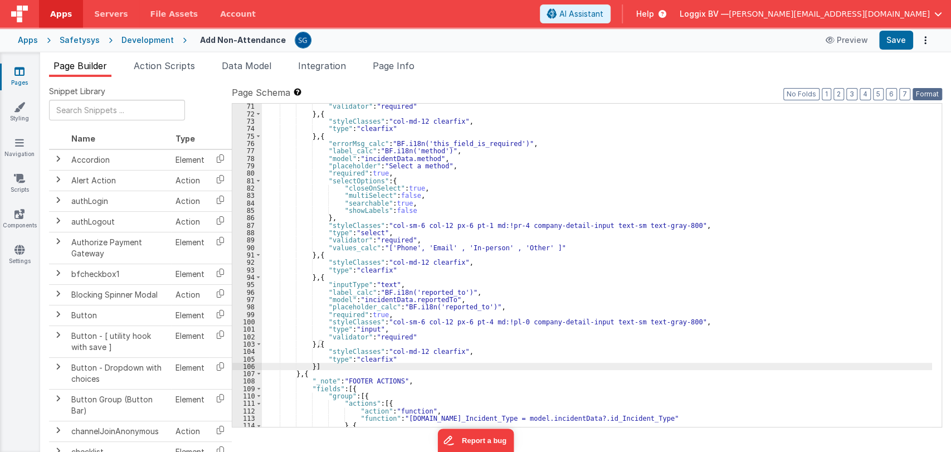
click at [917, 90] on button "Format" at bounding box center [928, 94] width 30 height 12
click at [898, 36] on button "Save" at bounding box center [896, 40] width 34 height 19
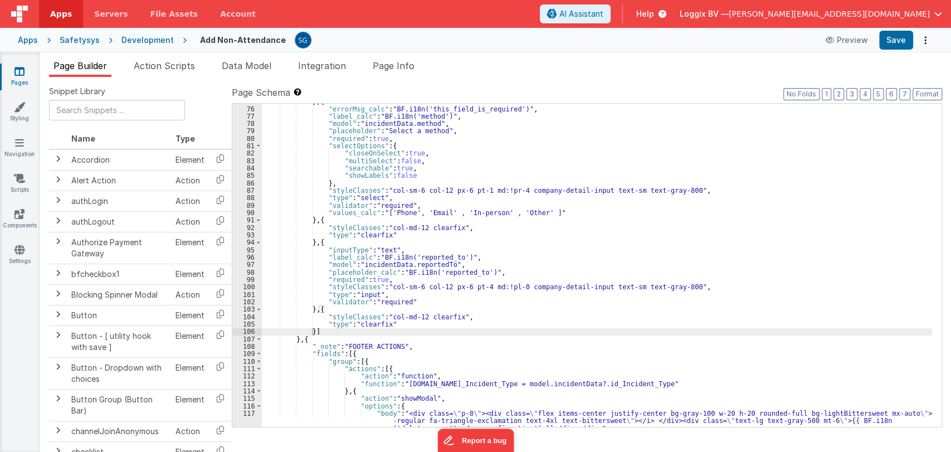
scroll to position [578, 0]
click at [310, 332] on div "} , { "errorMsg_calc" : "BF.i18n('this_field_is_required')" , "label_calc" : "B…" at bounding box center [597, 274] width 670 height 353
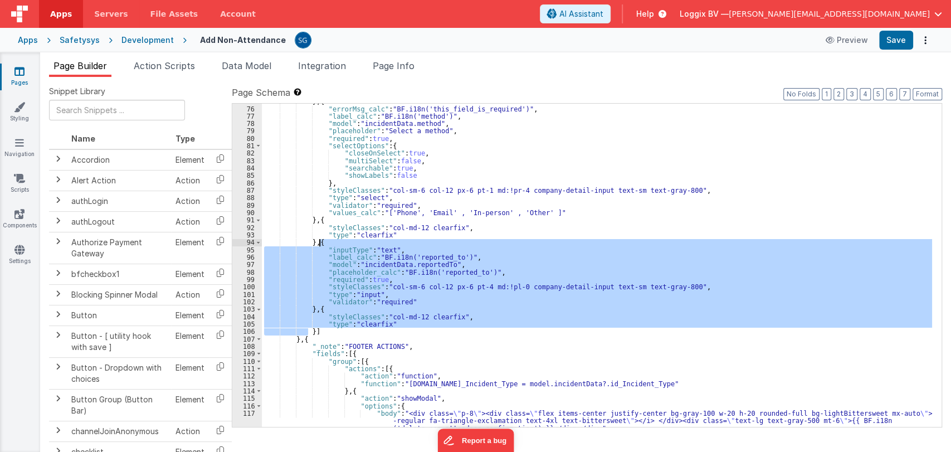
drag, startPoint x: 310, startPoint y: 333, endPoint x: 319, endPoint y: 245, distance: 88.0
click at [319, 245] on div "} , { "errorMsg_calc" : "BF.i18n('this_field_is_required')" , "label_calc" : "B…" at bounding box center [597, 274] width 670 height 353
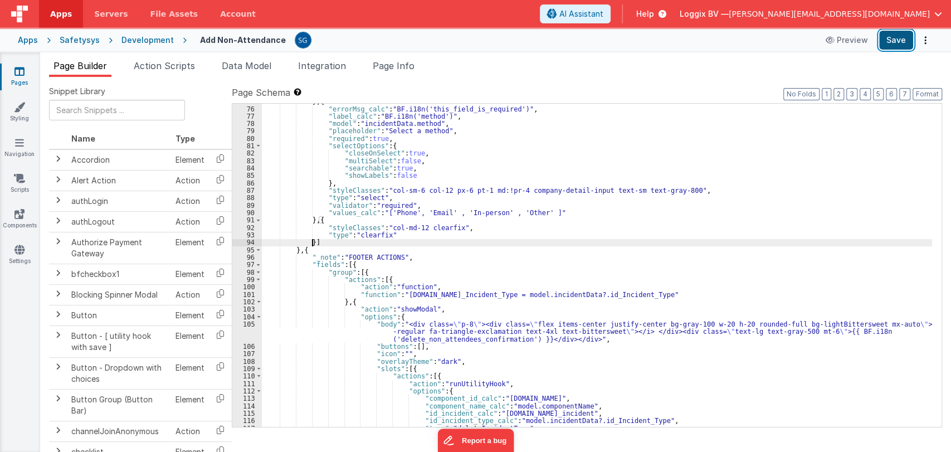
click at [904, 40] on button "Save" at bounding box center [896, 40] width 34 height 19
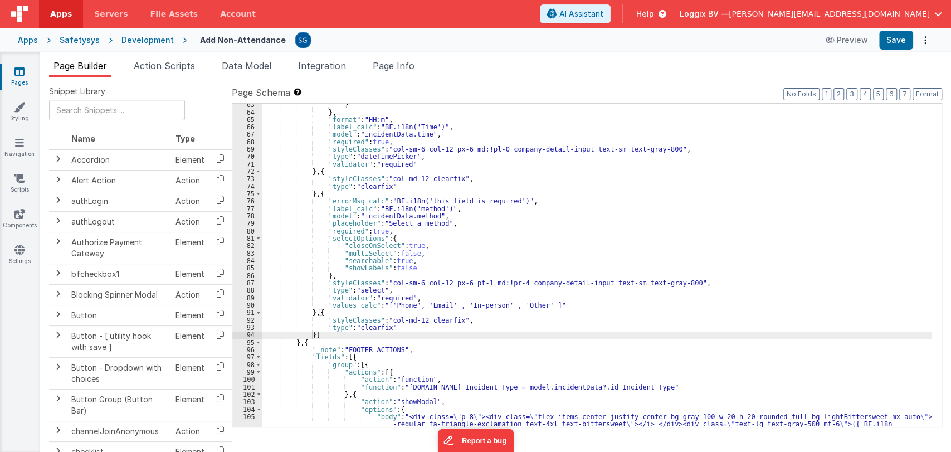
scroll to position [485, 0]
click at [310, 334] on div "} } , "format" : "HH:m" , "label_calc" : "BF.i18n('Time')" , "model" : "inciden…" at bounding box center [597, 277] width 670 height 353
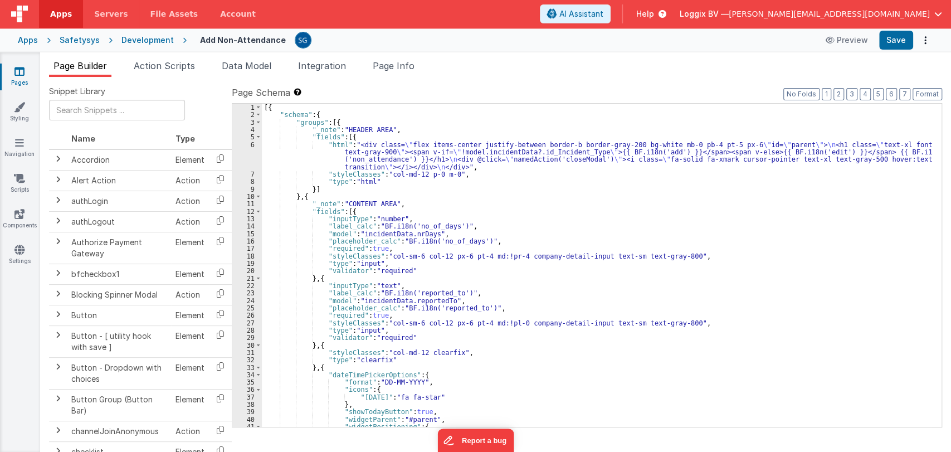
scroll to position [0, 0]
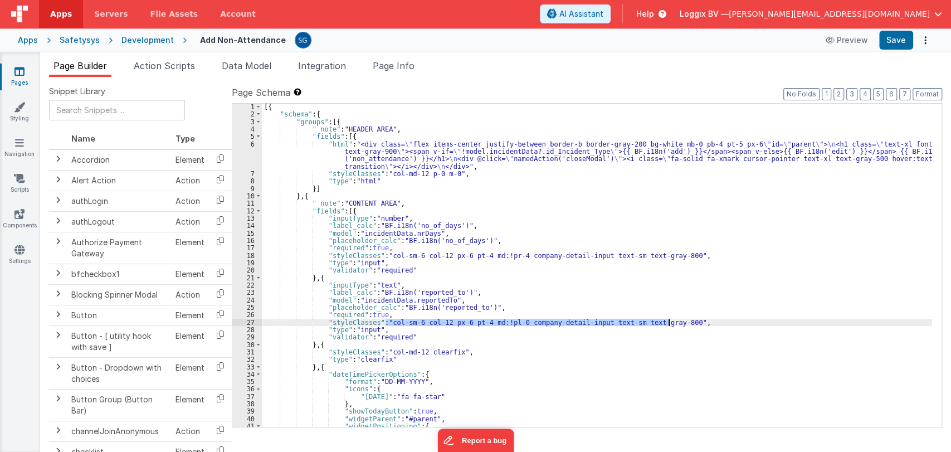
drag, startPoint x: 386, startPoint y: 322, endPoint x: 668, endPoint y: 322, distance: 282.0
click at [668, 322] on div "[{ "schema" : { "groups" : [{ "_note" : "HEADER AREA" , "fields" : [{ "html" : …" at bounding box center [597, 272] width 670 height 338
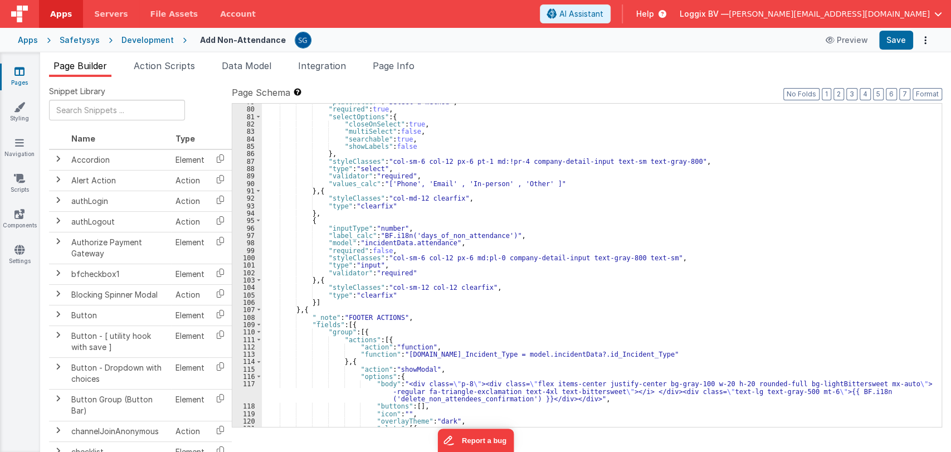
scroll to position [626, 0]
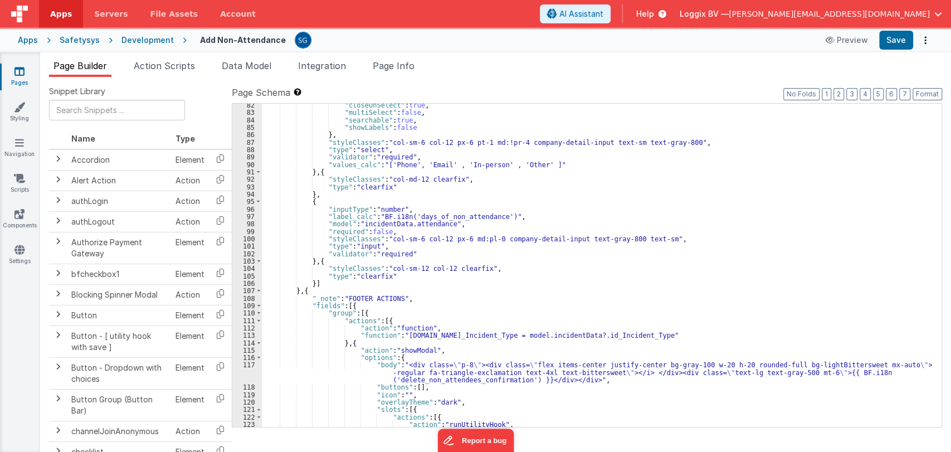
click at [388, 242] on div ""closeOnSelect" : true , "multiSelect" : false , "searchable" : true , "showLab…" at bounding box center [597, 270] width 670 height 338
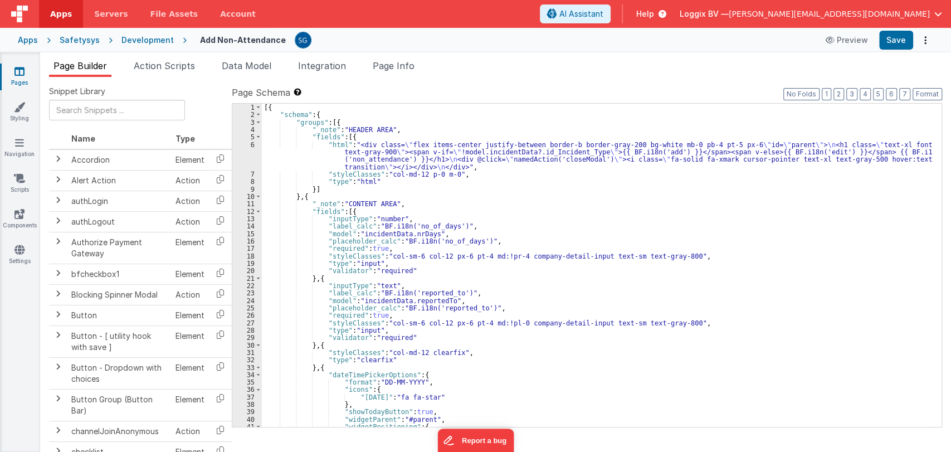
scroll to position [0, 0]
drag, startPoint x: 385, startPoint y: 353, endPoint x: 452, endPoint y: 352, distance: 66.9
click at [452, 352] on div "[{ "schema" : { "groups" : [{ "_note" : "HEADER AREA" , "fields" : [{ "html" : …" at bounding box center [597, 273] width 670 height 338
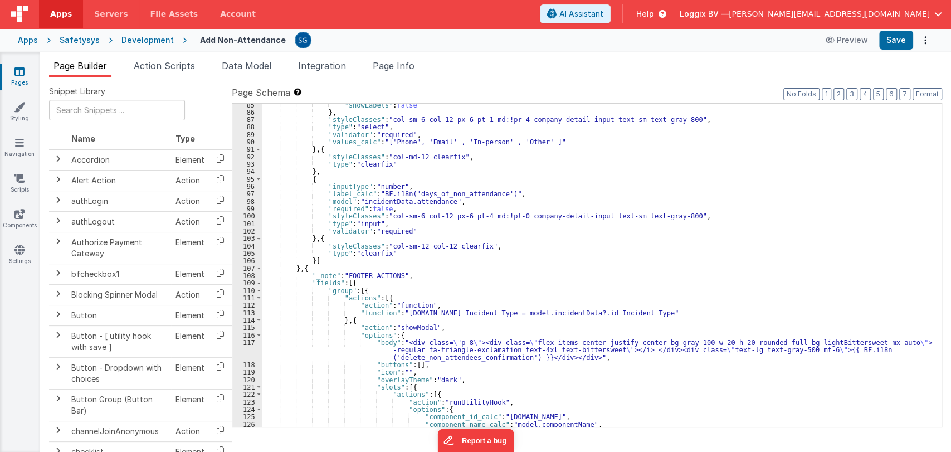
scroll to position [649, 0]
click at [386, 244] on div ""showLabels" : false } , "styleClasses" : "col-sm-6 col-12 px-6 pt-1 md:!pr-4 c…" at bounding box center [597, 270] width 670 height 338
click at [899, 44] on button "Save" at bounding box center [896, 40] width 34 height 19
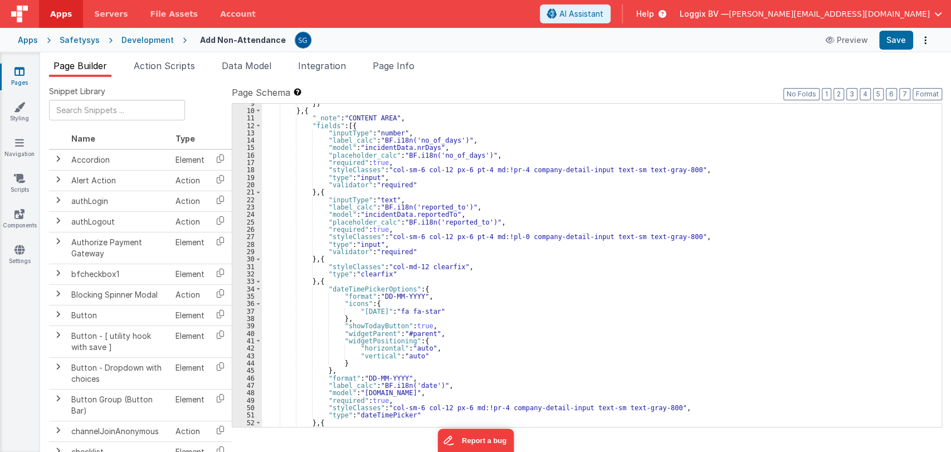
scroll to position [0, 0]
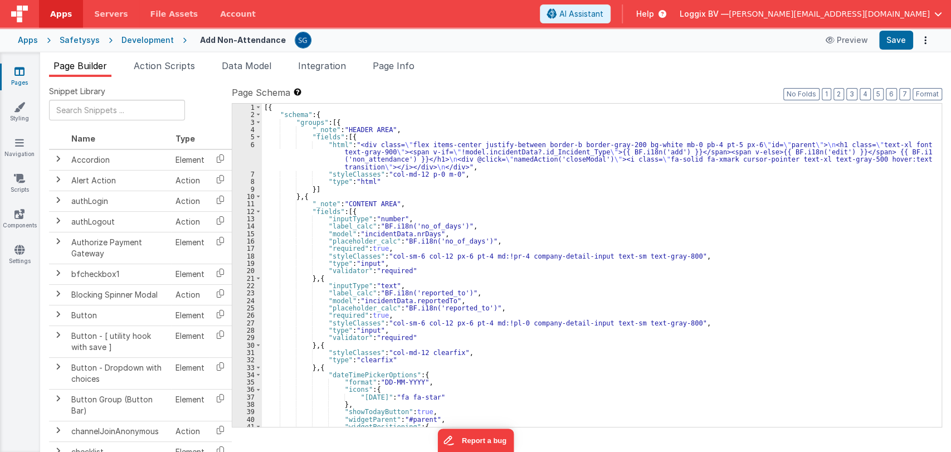
click at [510, 275] on div "[{ "schema" : { "groups" : [{ "_note" : "HEADER AREA" , "fields" : [{ "html" : …" at bounding box center [597, 273] width 670 height 338
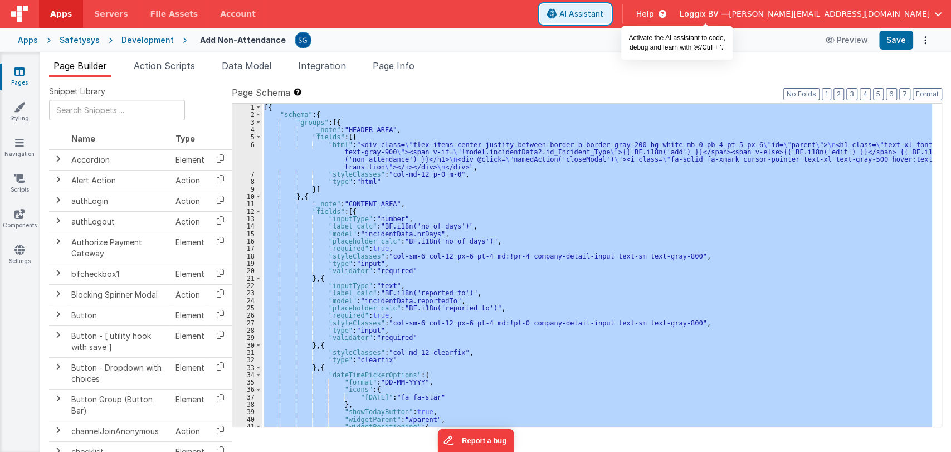
click at [604, 16] on span "AI Assistant" at bounding box center [582, 13] width 44 height 11
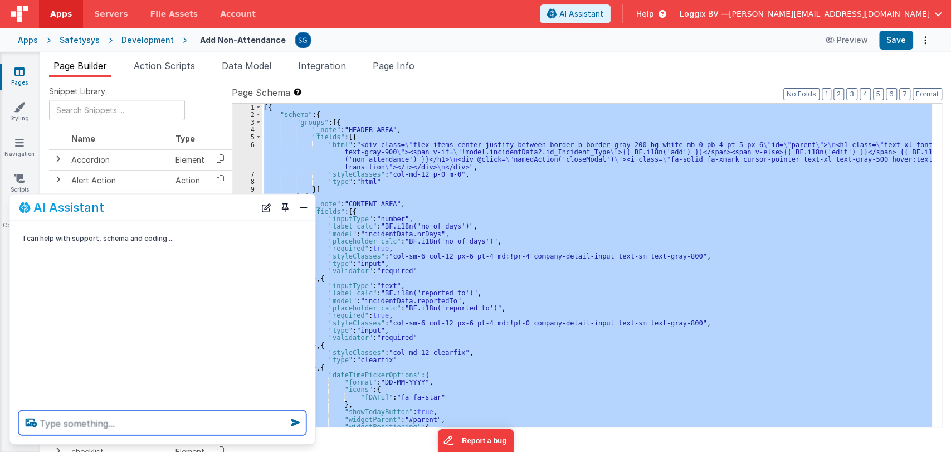
click at [120, 420] on textarea at bounding box center [163, 423] width 288 height 25
type textarea "I"
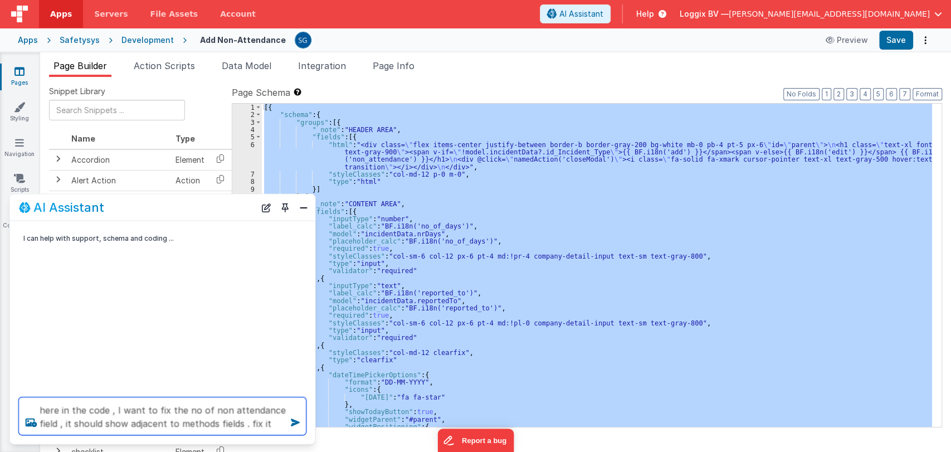
type textarea "here in the code , I want to fix the no of non attendance field , it should sho…"
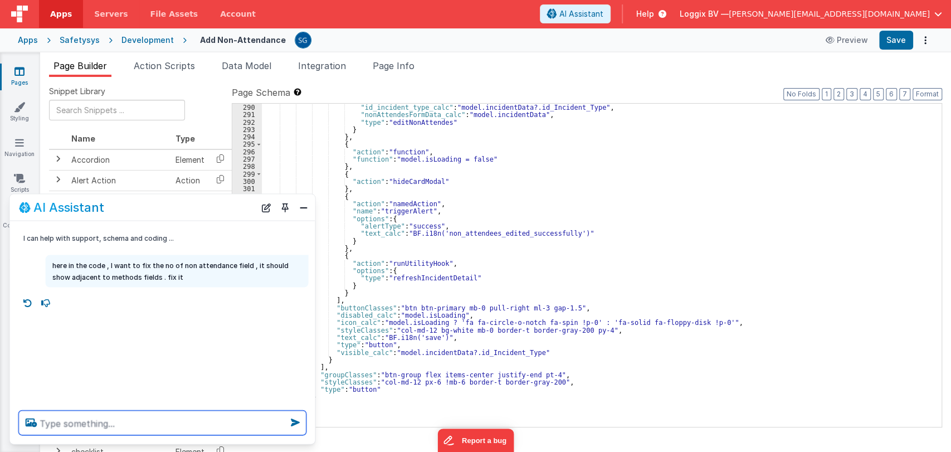
scroll to position [2189, 0]
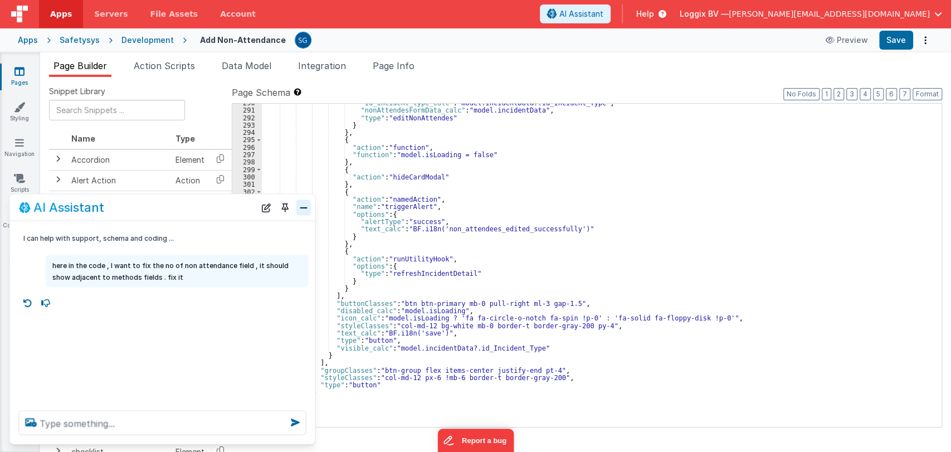
click at [302, 208] on button "Close" at bounding box center [303, 208] width 14 height 16
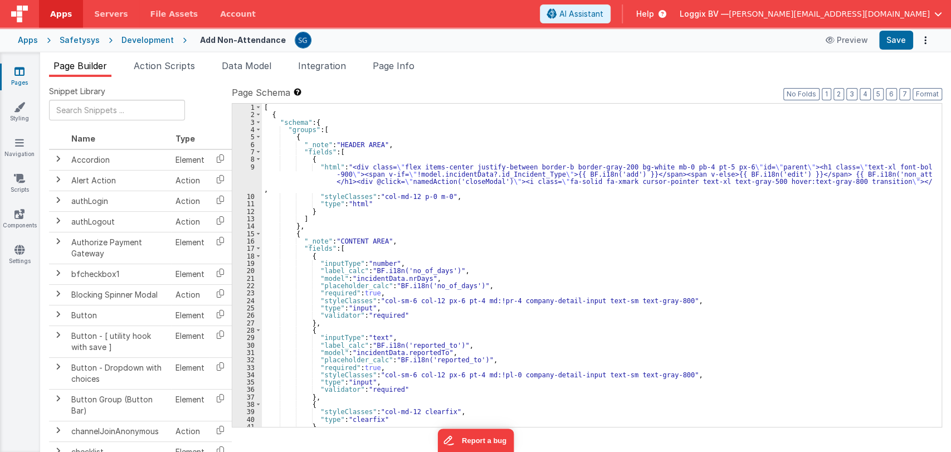
scroll to position [0, 0]
click at [922, 90] on button "Format" at bounding box center [928, 94] width 30 height 12
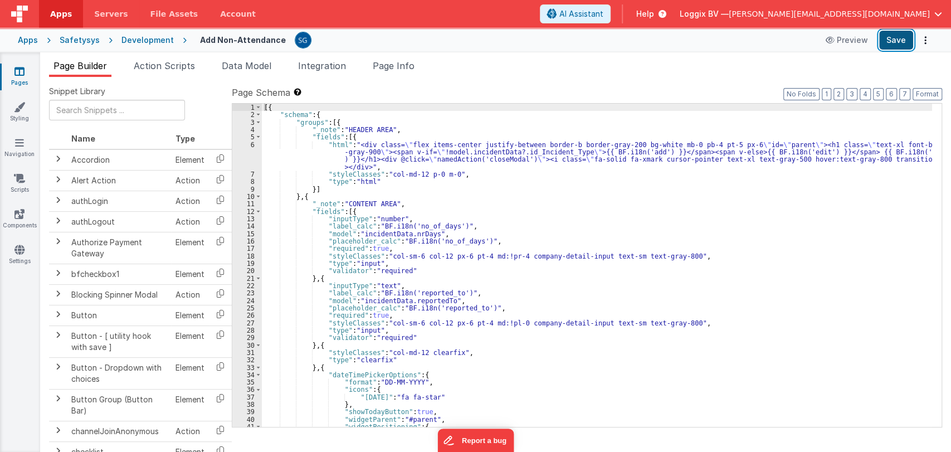
click at [896, 41] on button "Save" at bounding box center [896, 40] width 34 height 19
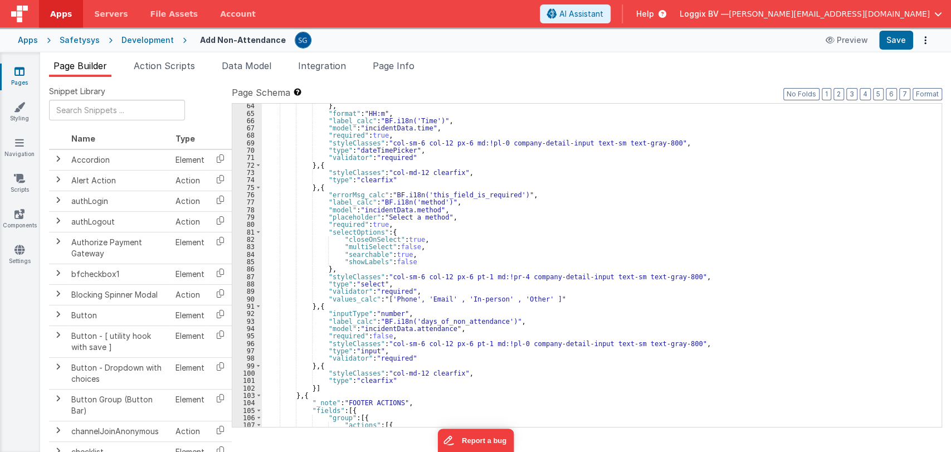
scroll to position [492, 0]
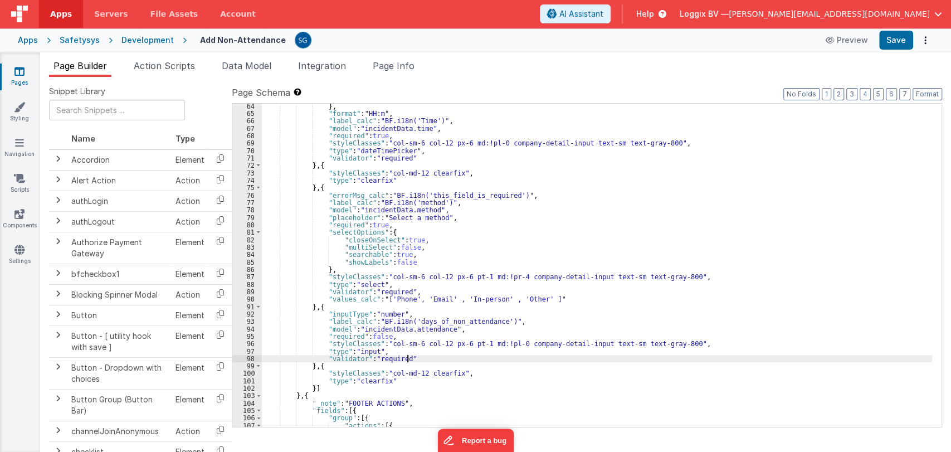
click at [424, 357] on div "} , "format" : "HH:m" , "label_calc" : "BF.i18n('Time')" , "model" : "incidentD…" at bounding box center [597, 272] width 670 height 338
click at [424, 355] on div "} , "format" : "HH:m" , "label_calc" : "BF.i18n('Time')" , "model" : "incidentD…" at bounding box center [597, 272] width 670 height 338
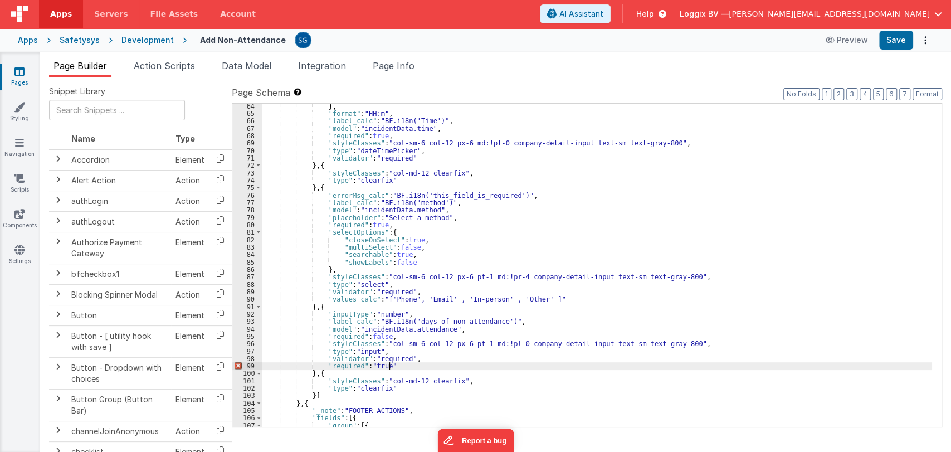
click at [419, 366] on div "} , "format" : "HH:m" , "label_calc" : "BF.i18n('Time')" , "model" : "incidentD…" at bounding box center [597, 272] width 670 height 338
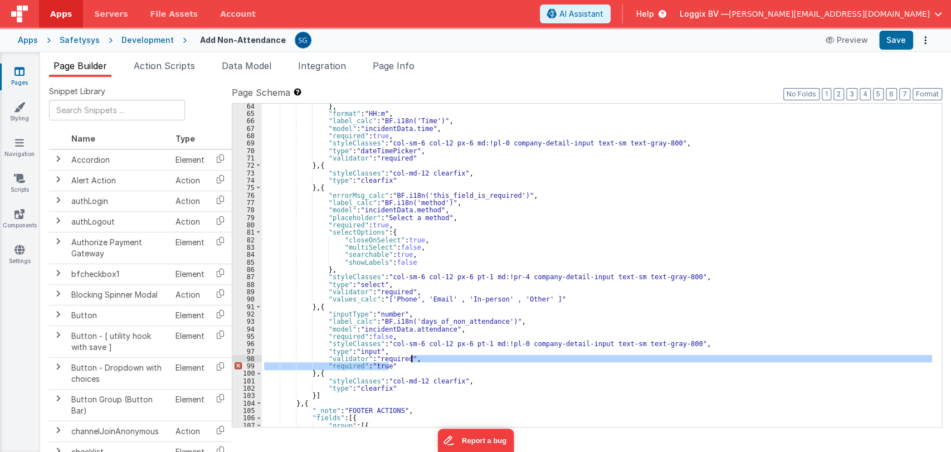
drag, startPoint x: 419, startPoint y: 366, endPoint x: 420, endPoint y: 359, distance: 6.2
click at [420, 359] on div "} , "format" : "HH:m" , "label_calc" : "BF.i18n('Time')" , "model" : "incidentD…" at bounding box center [597, 272] width 670 height 338
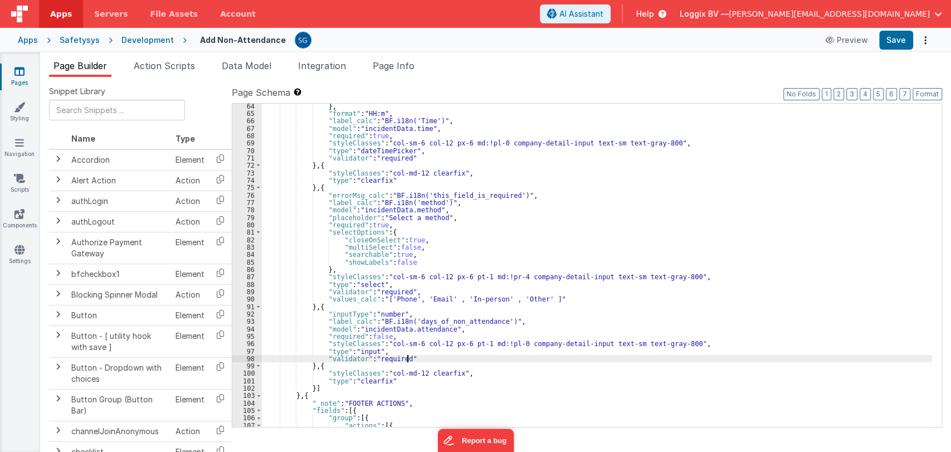
click at [375, 332] on div "} , "format" : "HH:m" , "label_calc" : "BF.i18n('Time')" , "model" : "incidentD…" at bounding box center [597, 272] width 670 height 338
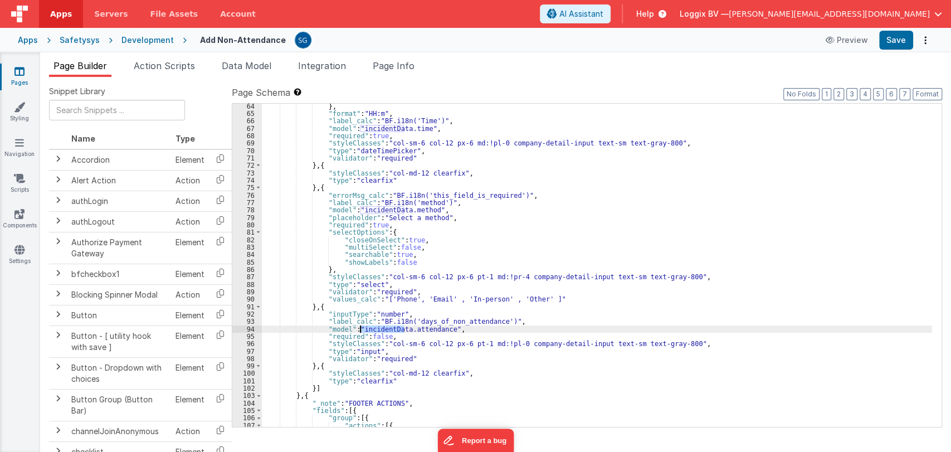
click at [377, 335] on div "} , "format" : "HH:m" , "label_calc" : "BF.i18n('Time')" , "model" : "incidentD…" at bounding box center [597, 272] width 670 height 338
click at [901, 47] on button "Save" at bounding box center [896, 40] width 34 height 19
click at [393, 337] on div "} , "format" : "HH:m" , "label_calc" : "BF.i18n('Time')" , "model" : "incidentD…" at bounding box center [597, 272] width 670 height 338
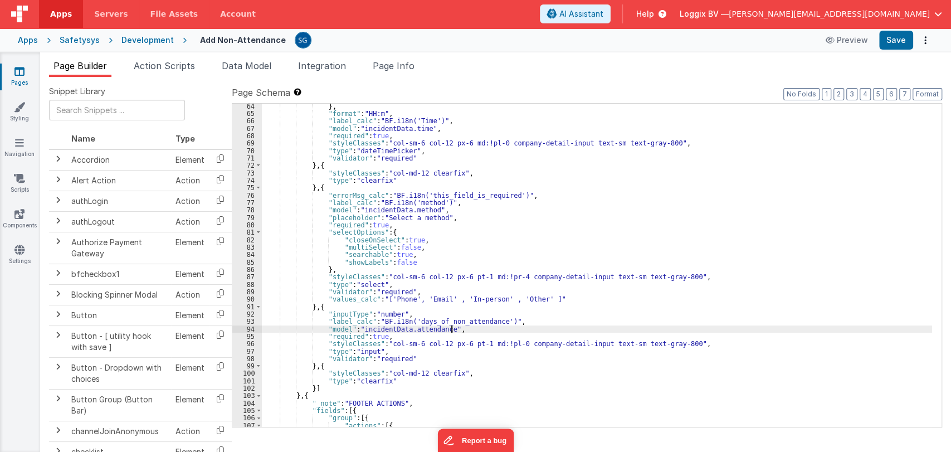
click at [451, 326] on div "} , "format" : "HH:m" , "label_calc" : "BF.i18n('Time')" , "model" : "incidentD…" at bounding box center [597, 272] width 670 height 338
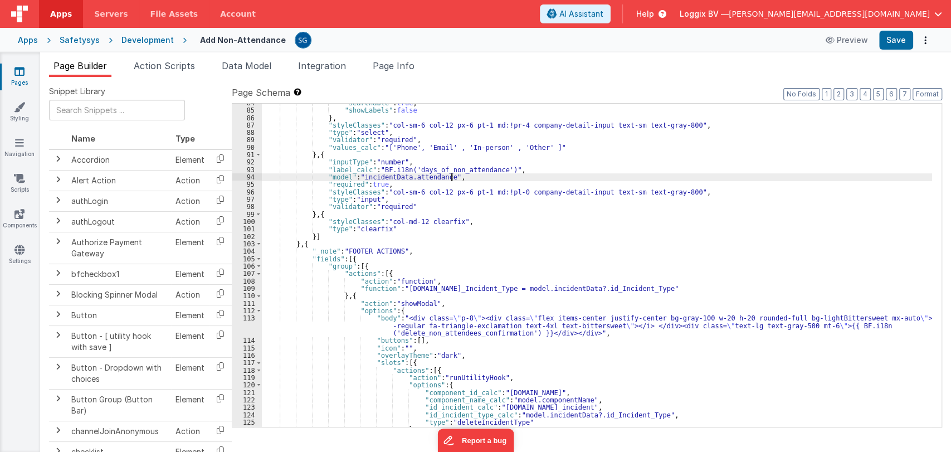
scroll to position [645, 0]
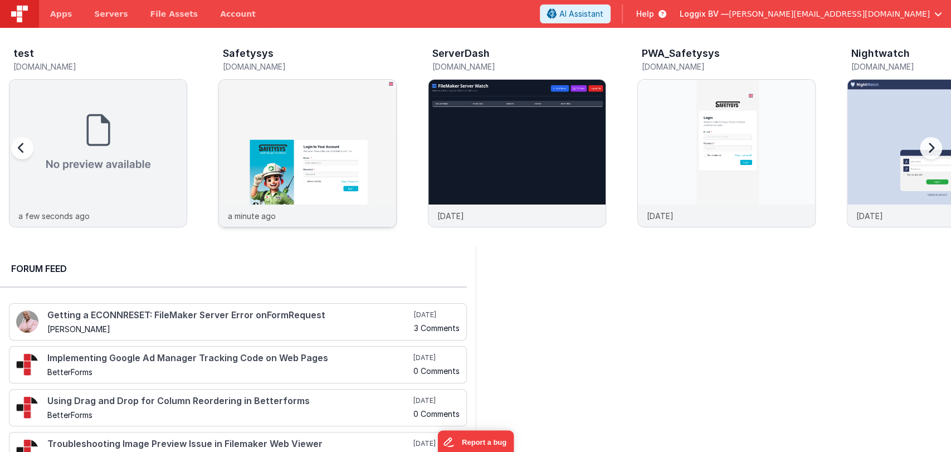
click at [295, 137] on img at bounding box center [307, 168] width 177 height 177
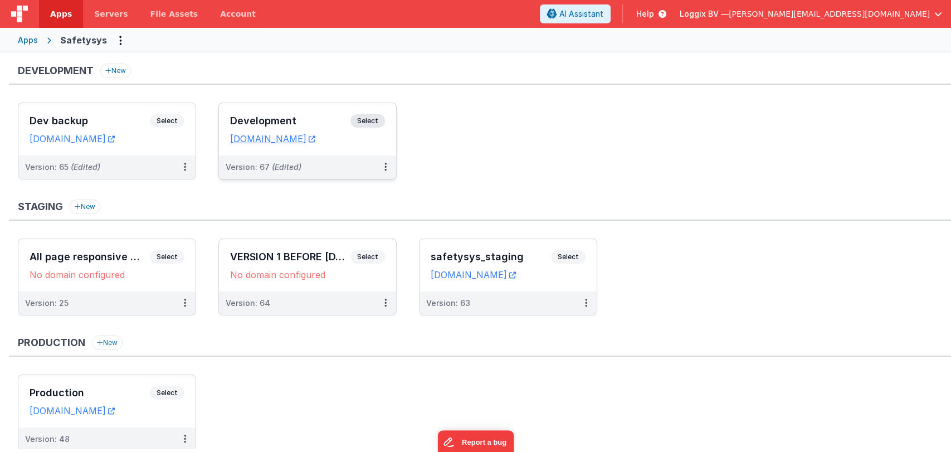
click at [302, 113] on div "Development Select URLs [DOMAIN_NAME]" at bounding box center [307, 129] width 177 height 52
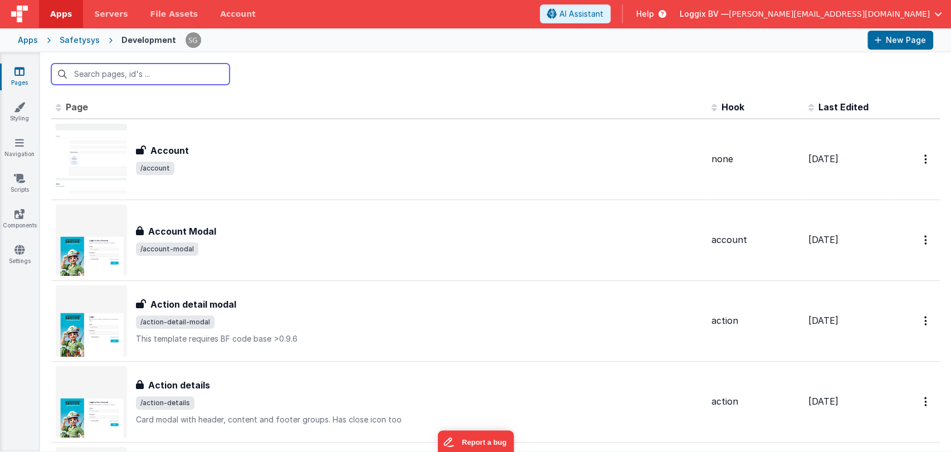
click at [127, 75] on input "text" at bounding box center [140, 74] width 178 height 21
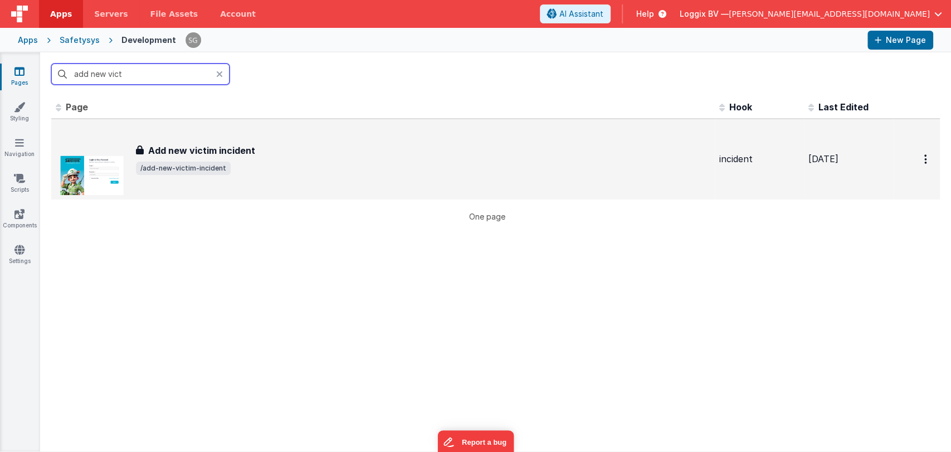
type input "add new vict"
click at [244, 158] on div "Add new victim incident Add new victim incident /add-new-victim-incident" at bounding box center [423, 159] width 575 height 31
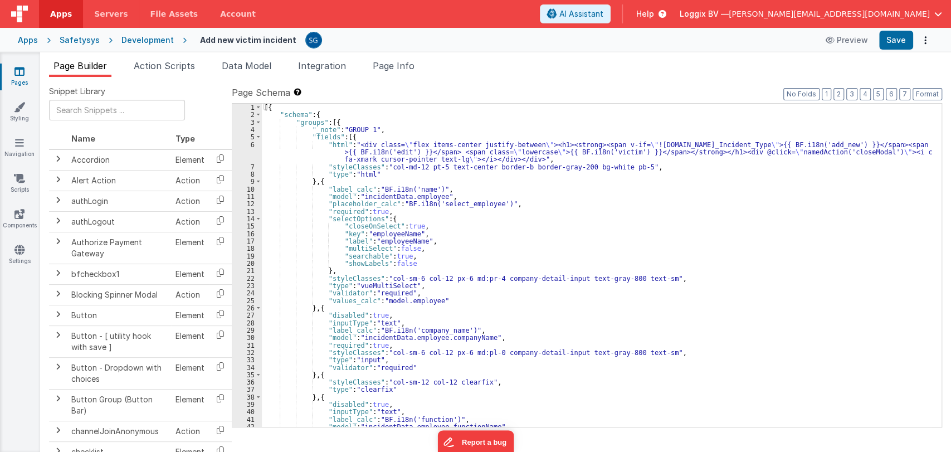
click at [500, 259] on div "[{ "schema" : { "groups" : [{ "_note" : "GROUP 1" , "fields" : [{ "html" : "<di…" at bounding box center [597, 273] width 670 height 338
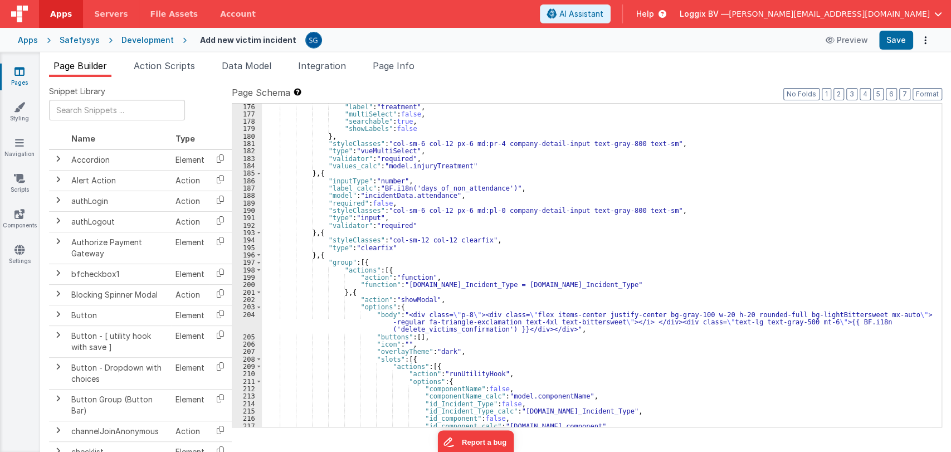
scroll to position [1316, 0]
click at [312, 253] on div ""label" : "treatment" , "multiSelect" : false , "searchable" : true , "showLabe…" at bounding box center [597, 272] width 670 height 338
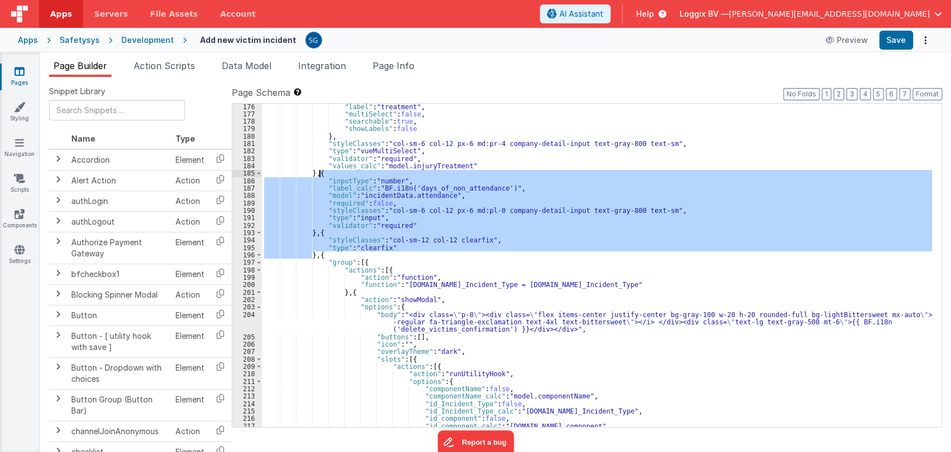
drag, startPoint x: 312, startPoint y: 255, endPoint x: 320, endPoint y: 176, distance: 79.6
click at [320, 176] on div ""label" : "treatment" , "multiSelect" : false , "searchable" : true , "showLabe…" at bounding box center [597, 272] width 670 height 338
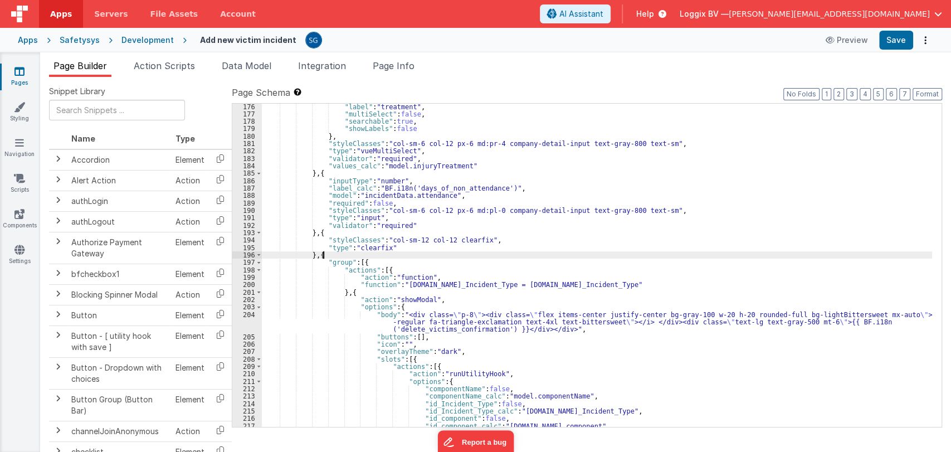
click at [386, 257] on div ""label" : "treatment" , "multiSelect" : false , "searchable" : true , "showLabe…" at bounding box center [597, 272] width 670 height 338
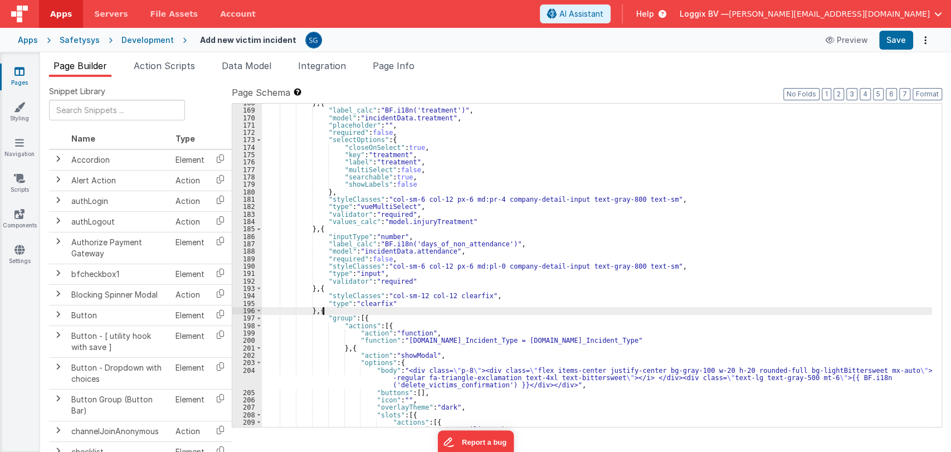
scroll to position [1257, 0]
click at [311, 315] on div "} , { "label_calc" : "BF.i18n('treatment')" , "model" : "incidentData.treatment…" at bounding box center [597, 270] width 670 height 338
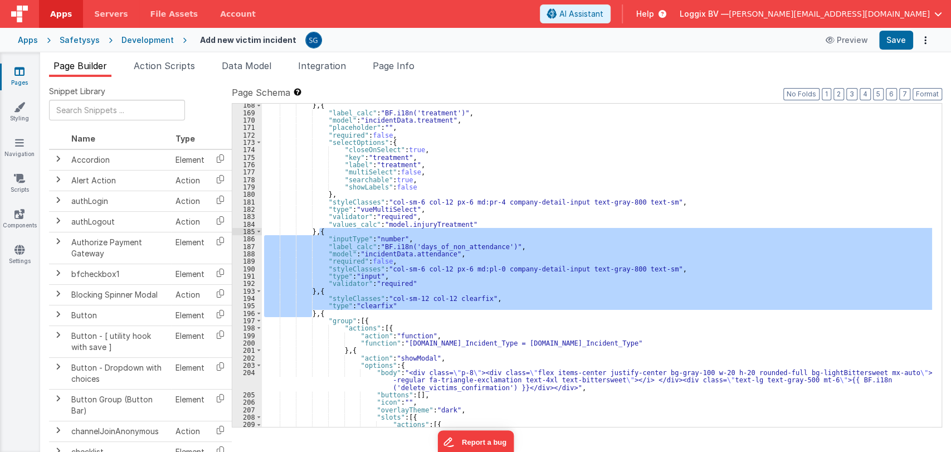
drag, startPoint x: 311, startPoint y: 315, endPoint x: 321, endPoint y: 233, distance: 82.5
click at [321, 233] on div "} , { "label_calc" : "BF.i18n('treatment')" , "model" : "incidentData.treatment…" at bounding box center [597, 270] width 670 height 338
click at [611, 195] on div "} , { "label_calc" : "BF.i18n('treatment')" , "model" : "incidentData.treatment…" at bounding box center [597, 270] width 670 height 338
